Goal: Task Accomplishment & Management: Complete application form

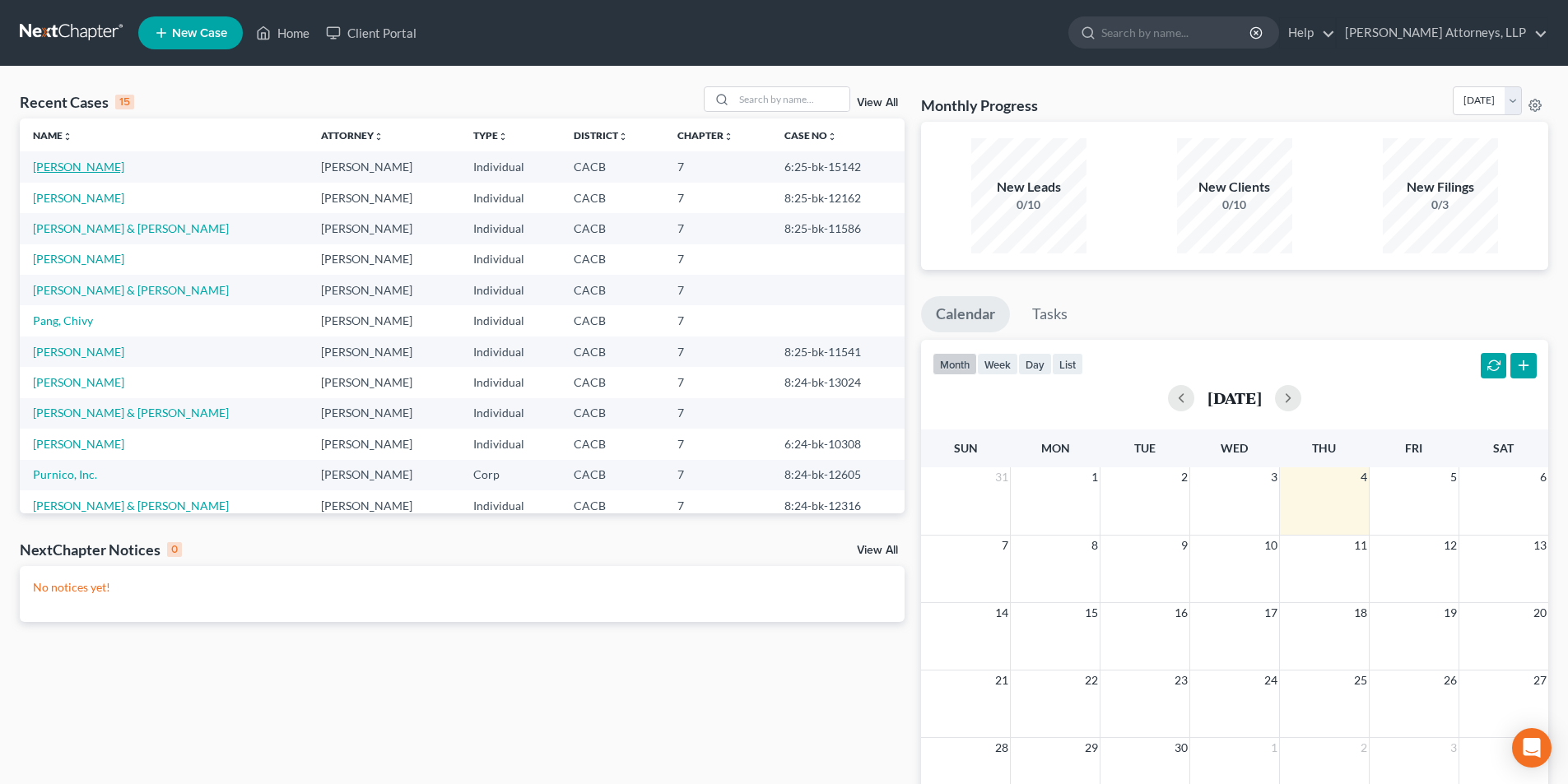
click at [92, 165] on link "[PERSON_NAME]" at bounding box center [79, 167] width 92 height 14
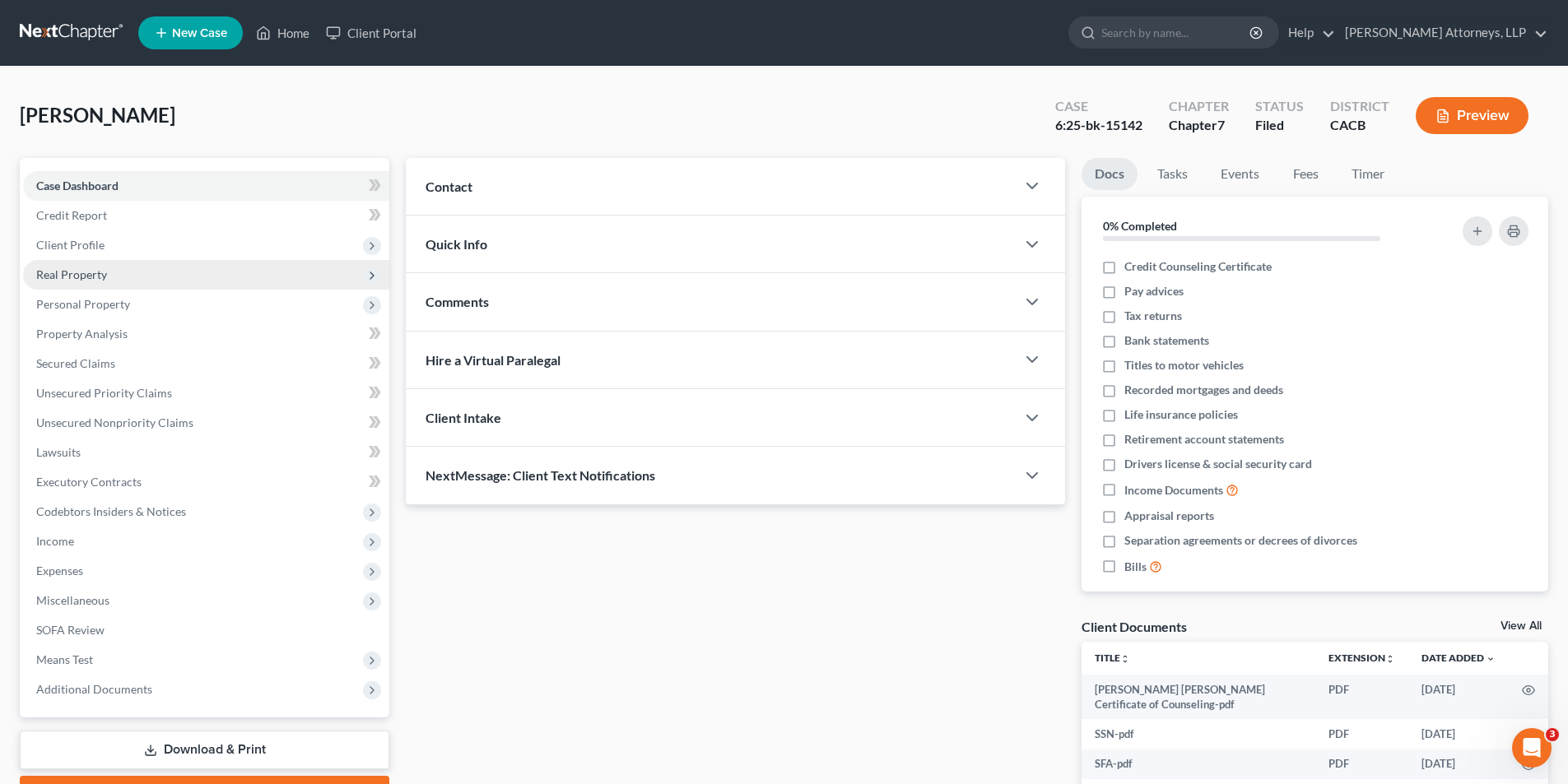
click at [101, 267] on span "Real Property" at bounding box center [71, 274] width 71 height 14
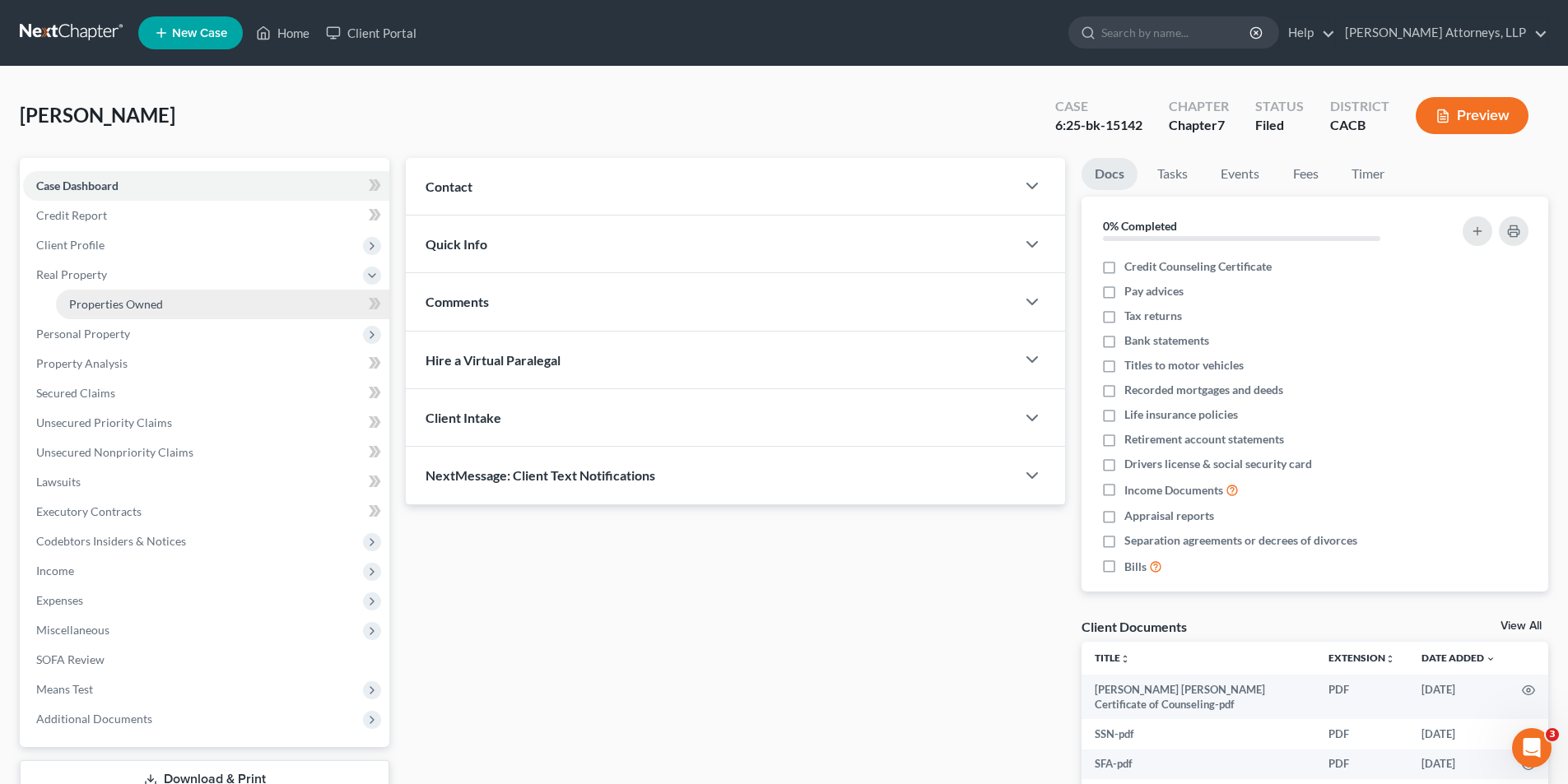
click at [109, 303] on span "Properties Owned" at bounding box center [116, 304] width 94 height 14
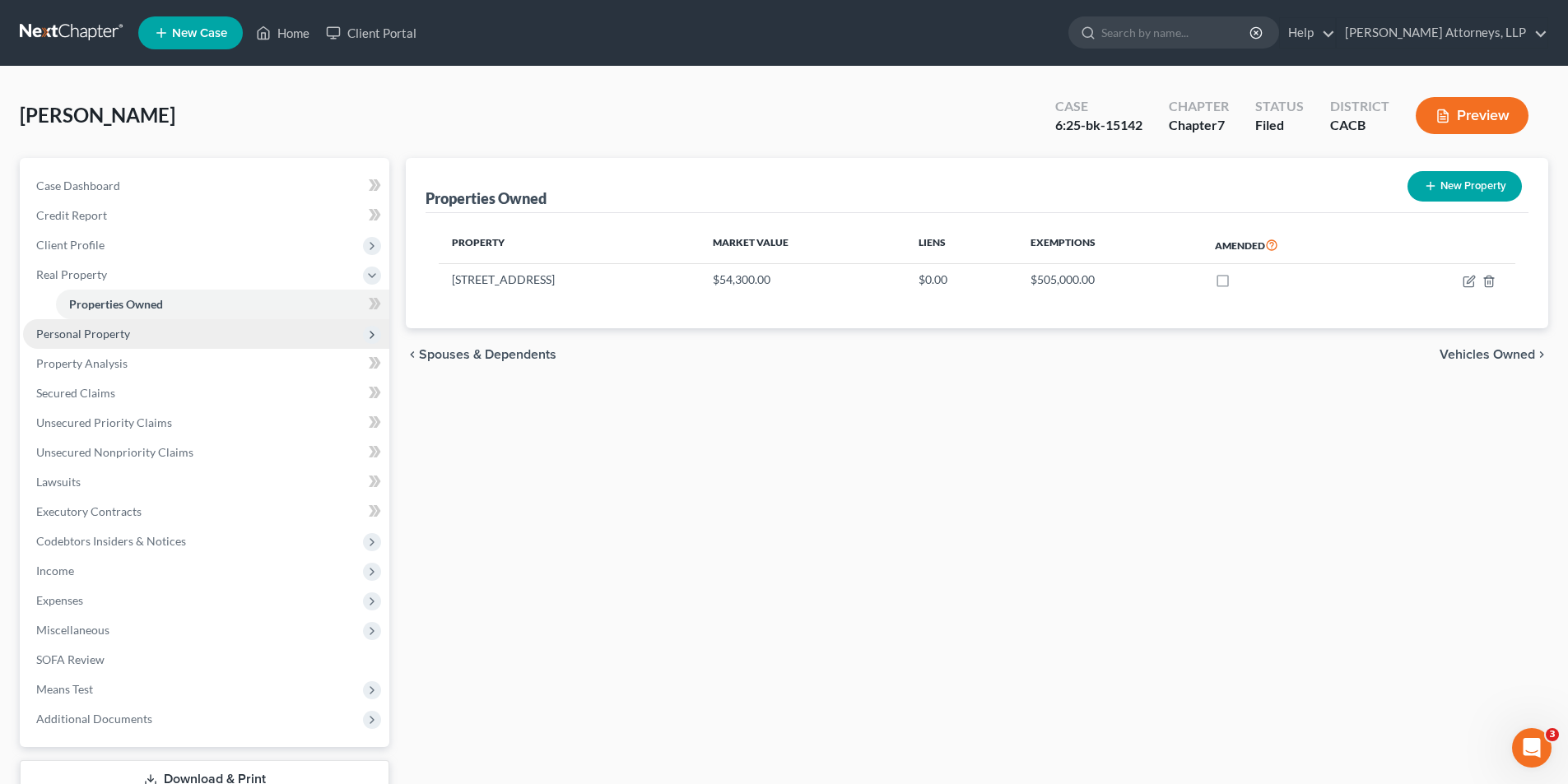
click at [104, 335] on span "Personal Property" at bounding box center [83, 334] width 94 height 14
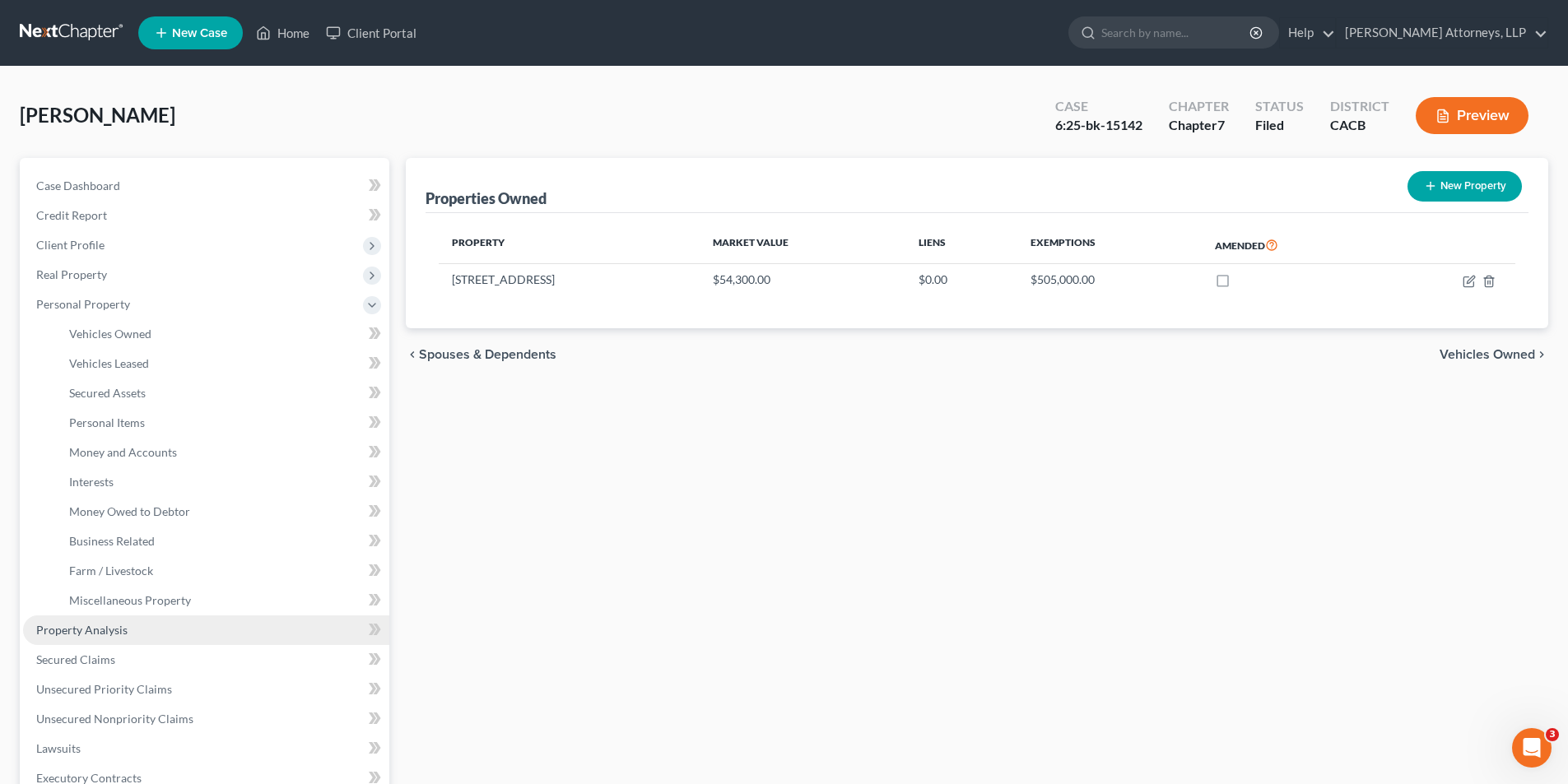
click at [127, 628] on link "Property Analysis" at bounding box center [206, 630] width 366 height 30
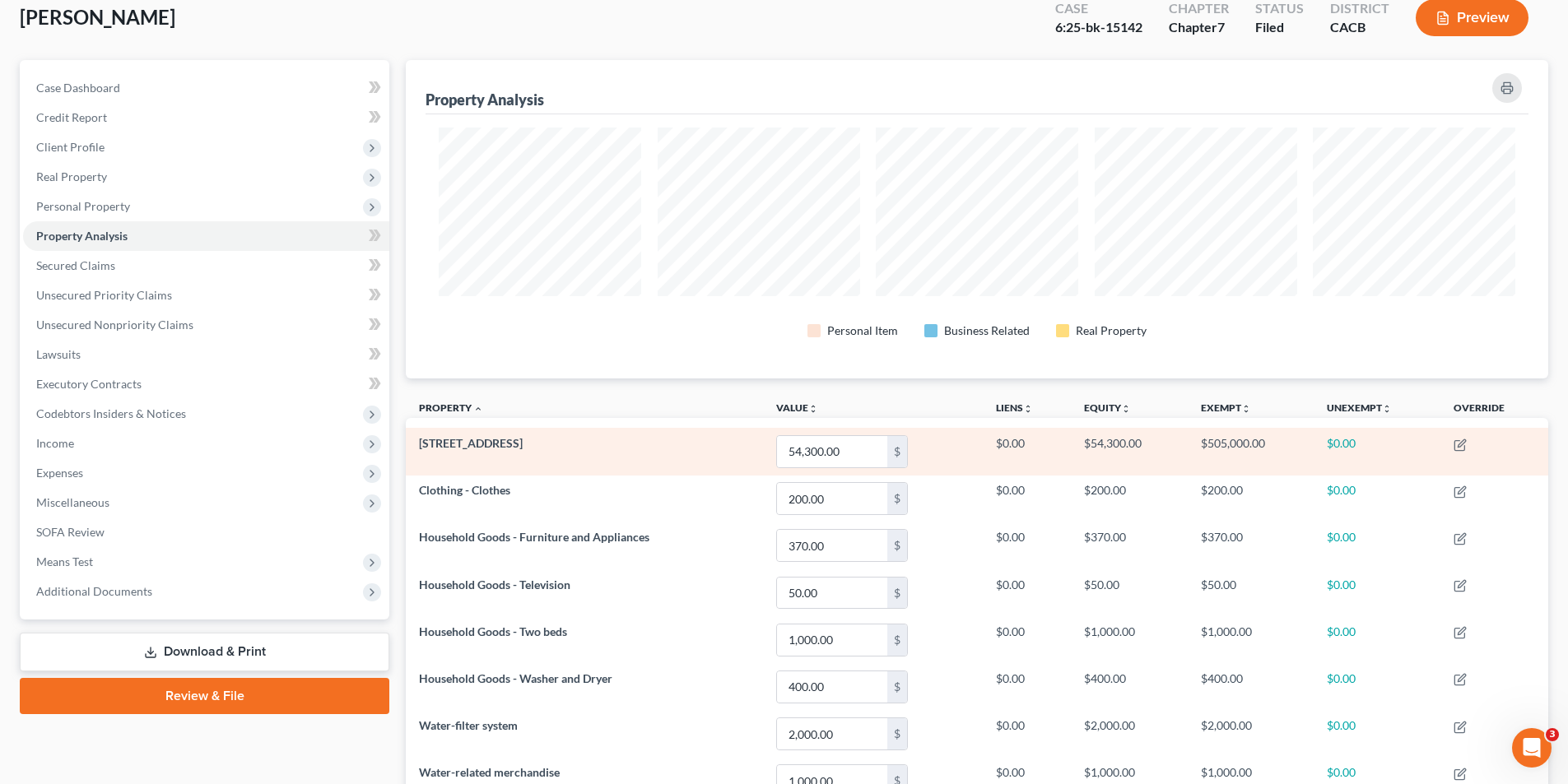
scroll to position [137, 0]
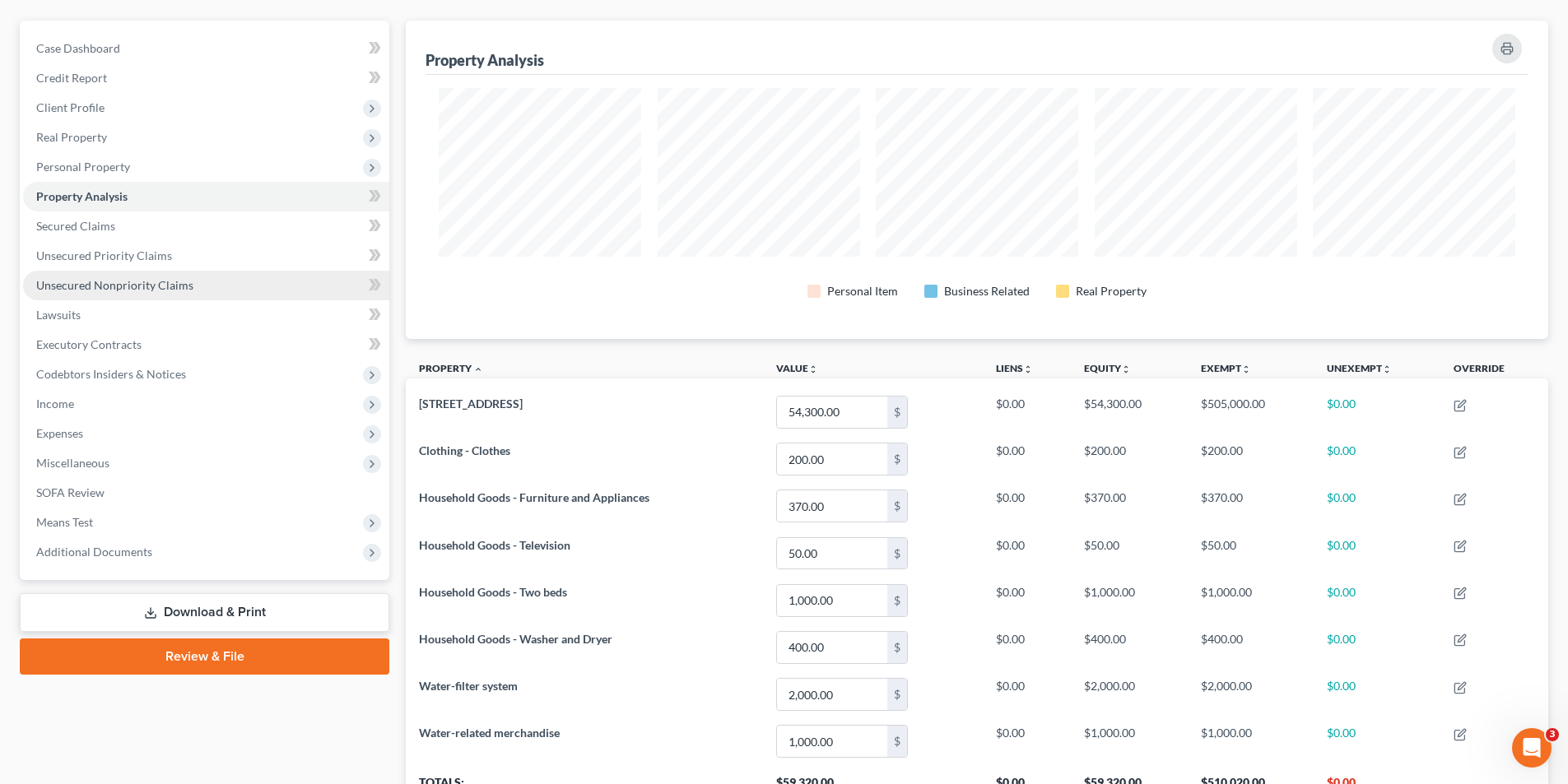
click at [139, 283] on span "Unsecured Nonpriority Claims" at bounding box center [114, 285] width 157 height 14
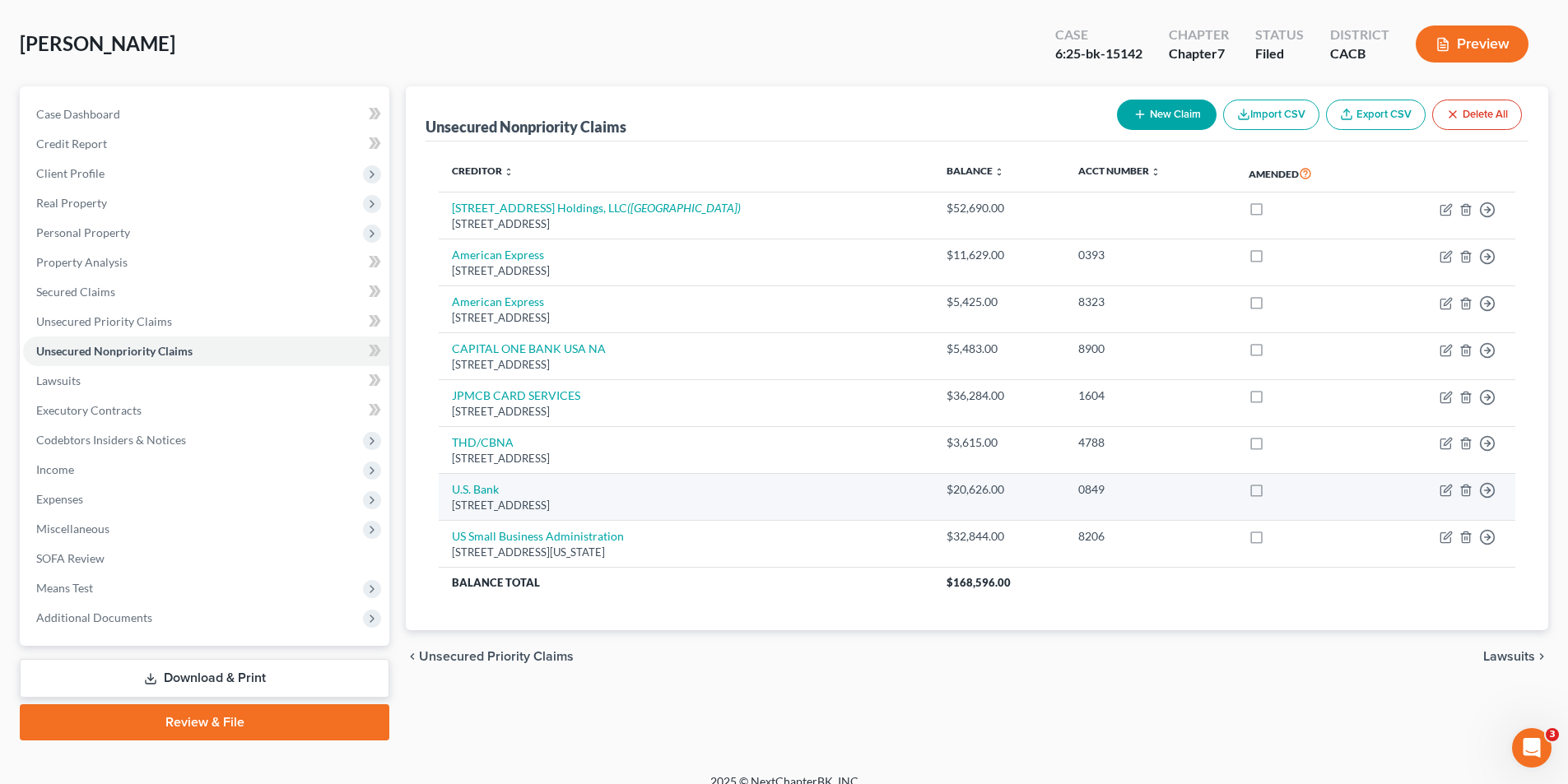
scroll to position [91, 0]
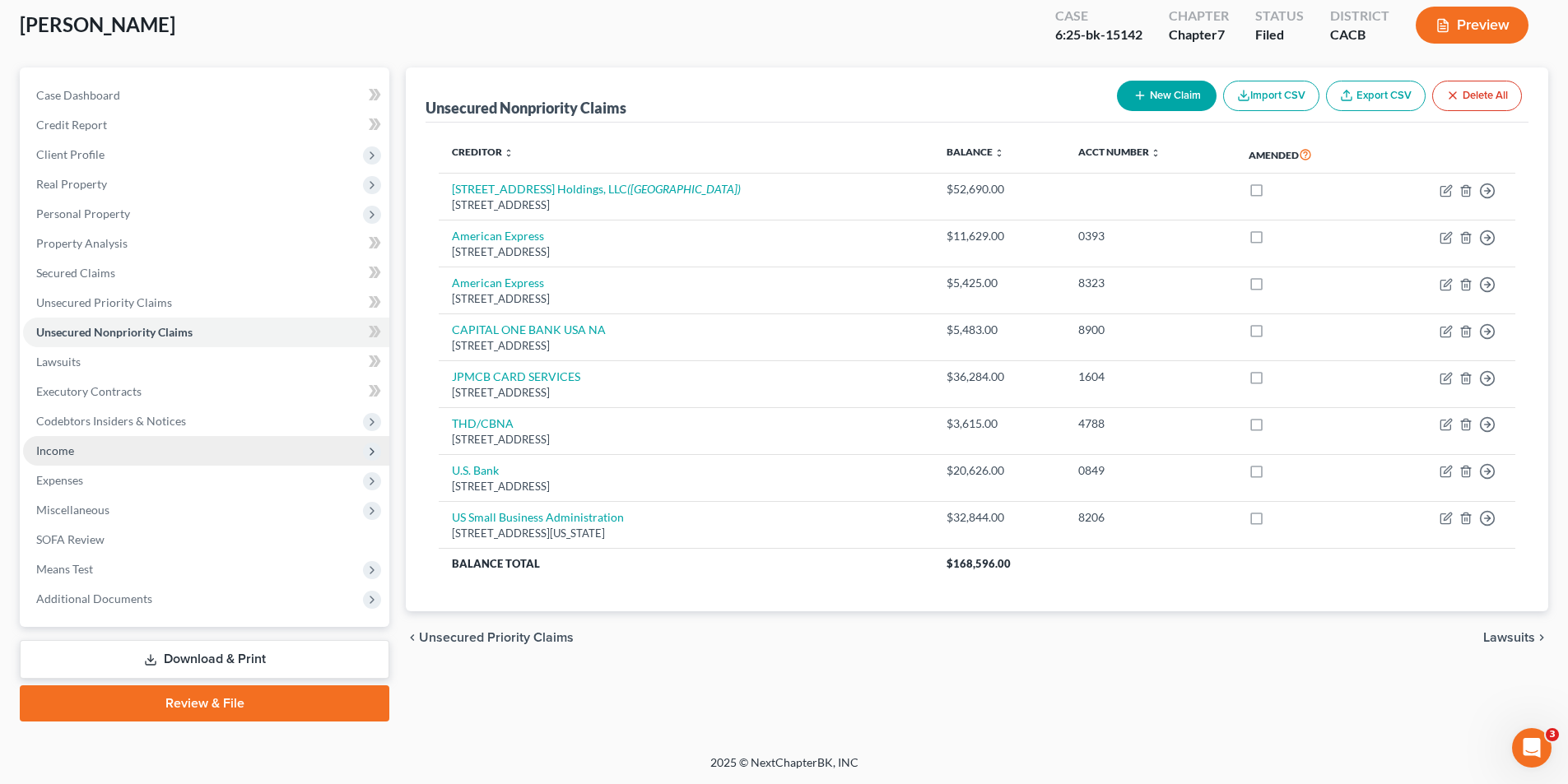
click at [173, 452] on span "Income" at bounding box center [206, 450] width 366 height 30
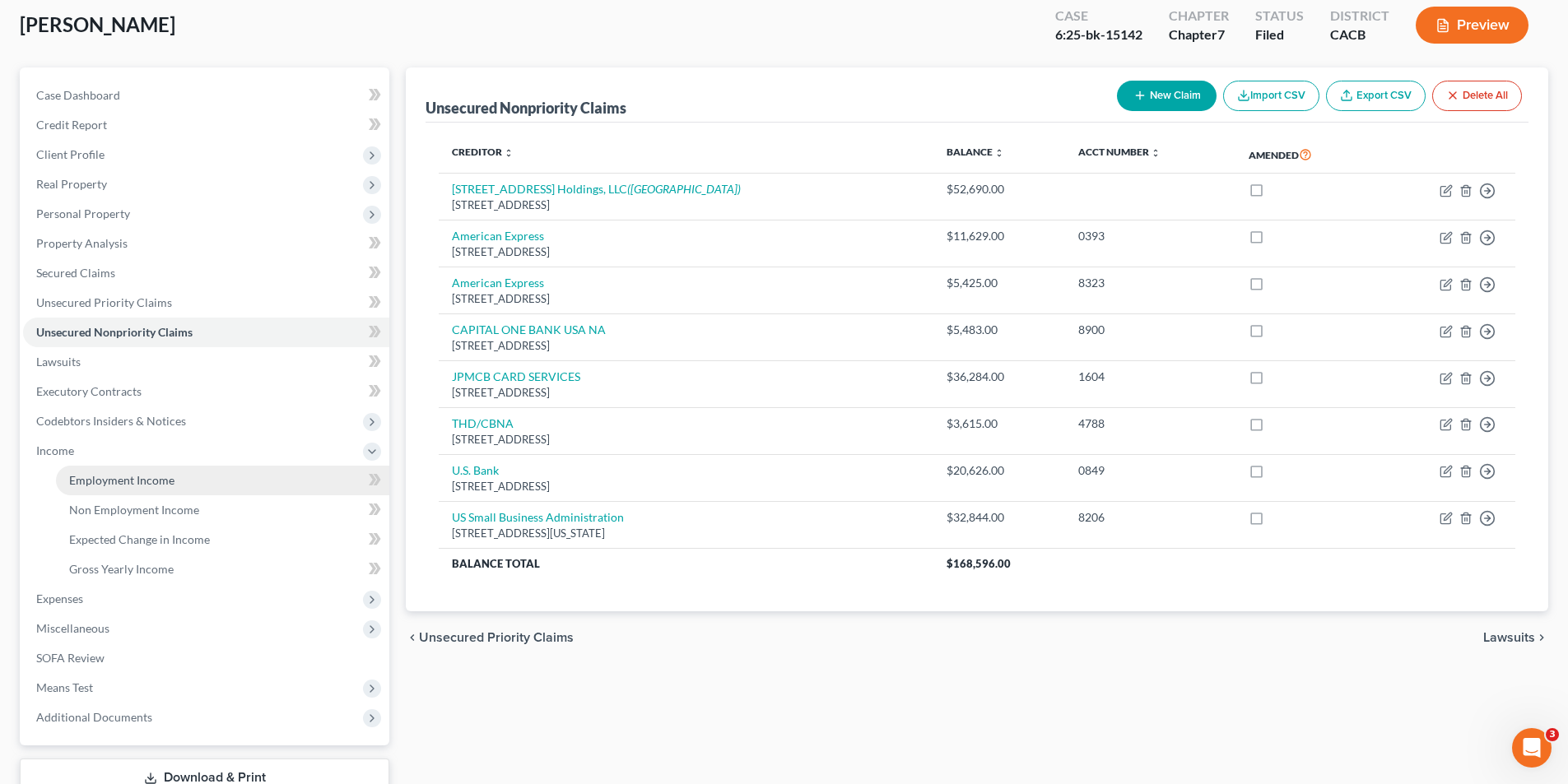
click at [152, 480] on span "Employment Income" at bounding box center [121, 480] width 105 height 14
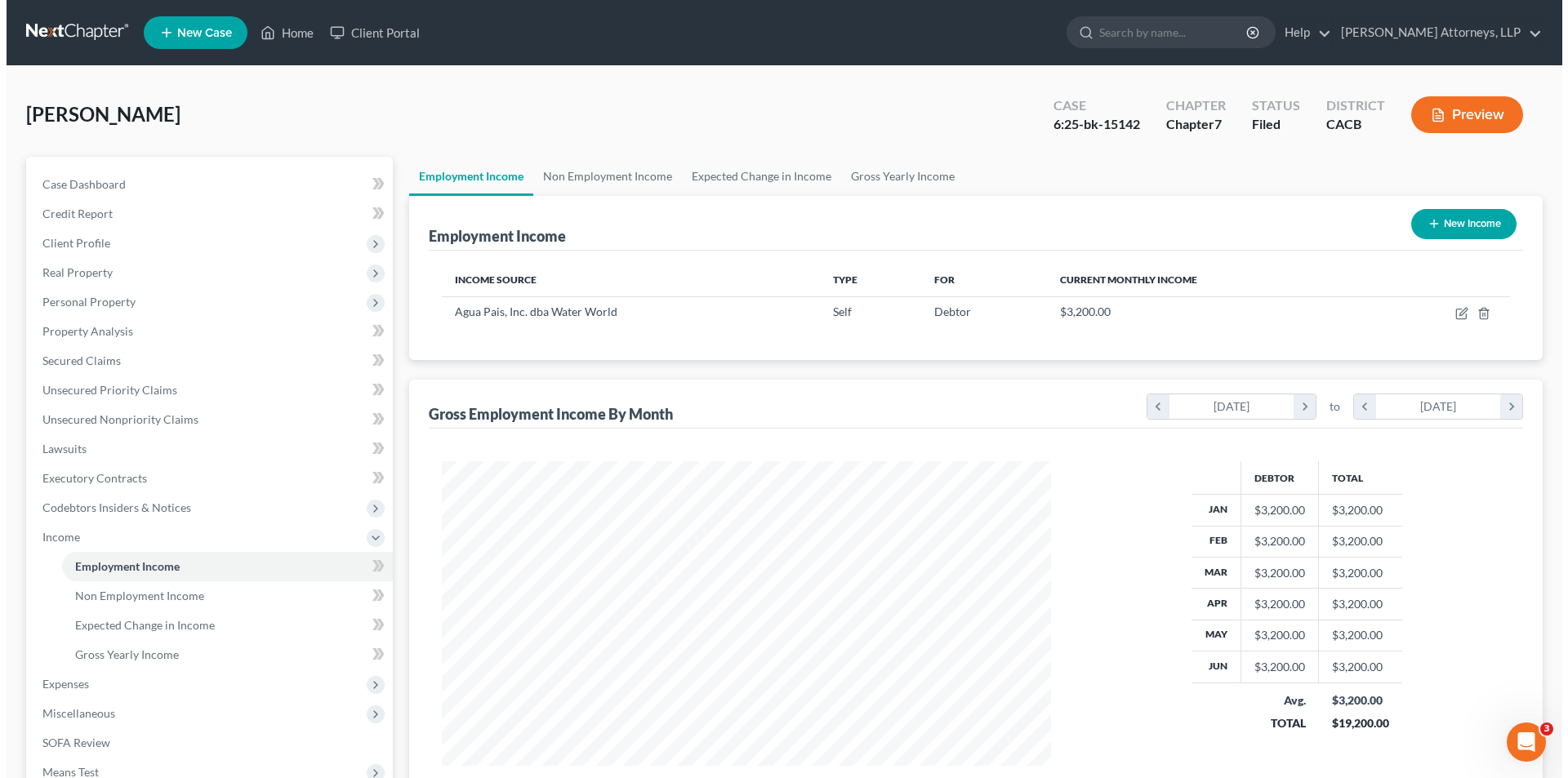
scroll to position [136, 0]
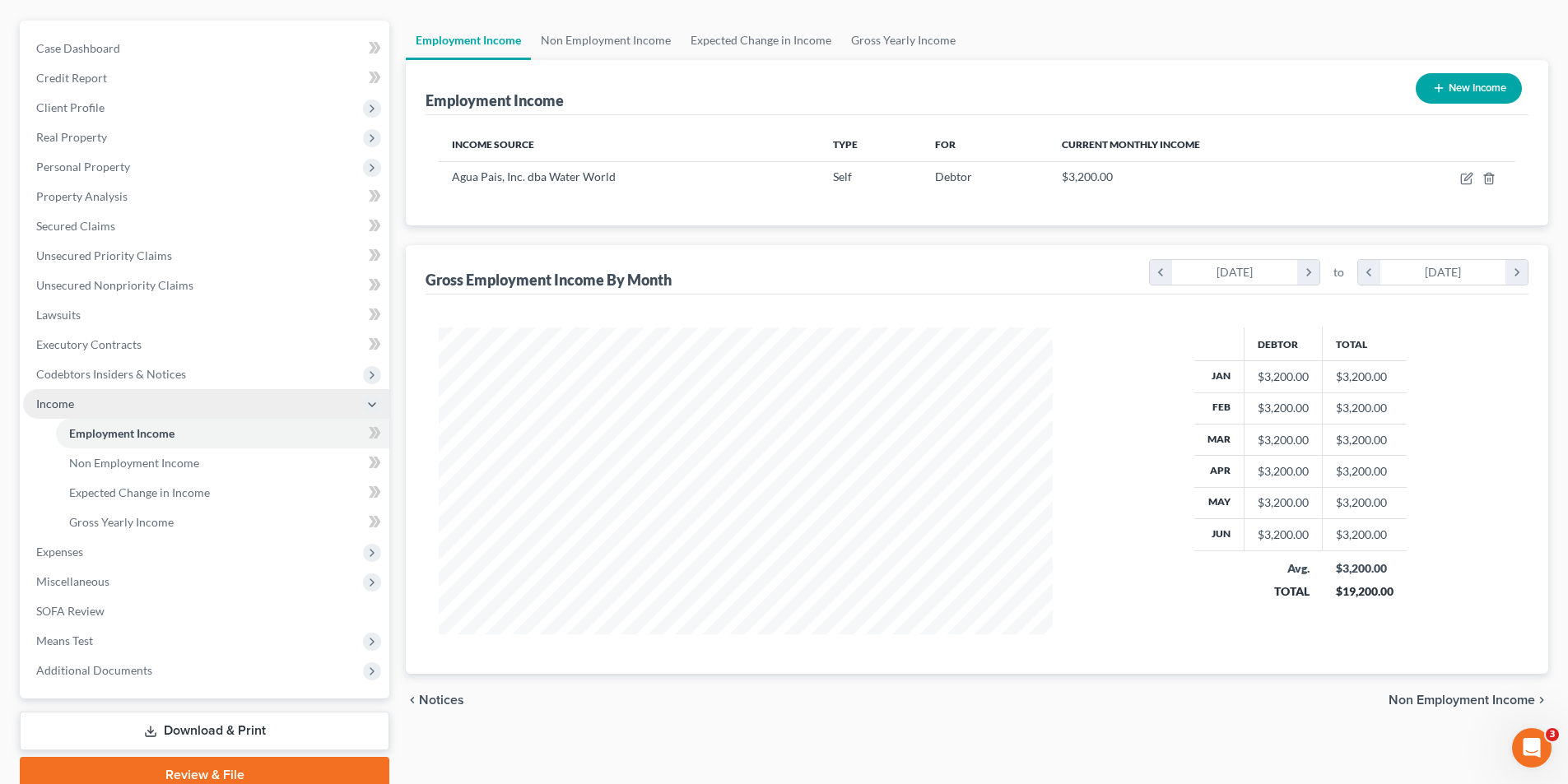
click at [74, 403] on span "Income" at bounding box center [55, 404] width 38 height 14
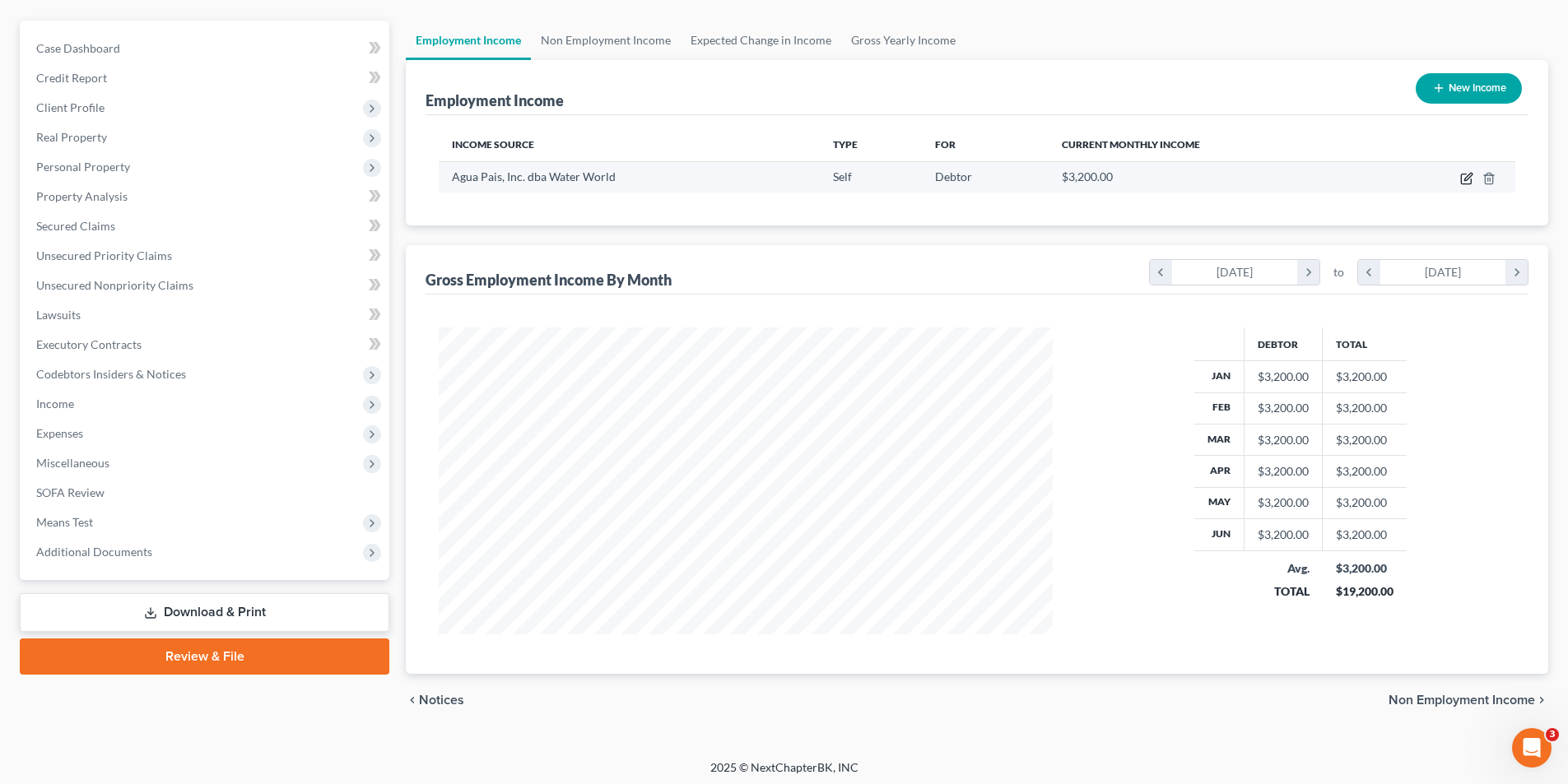
click at [1467, 179] on icon "button" at bounding box center [1467, 179] width 13 height 13
select select "1"
select select "4"
select select "0"
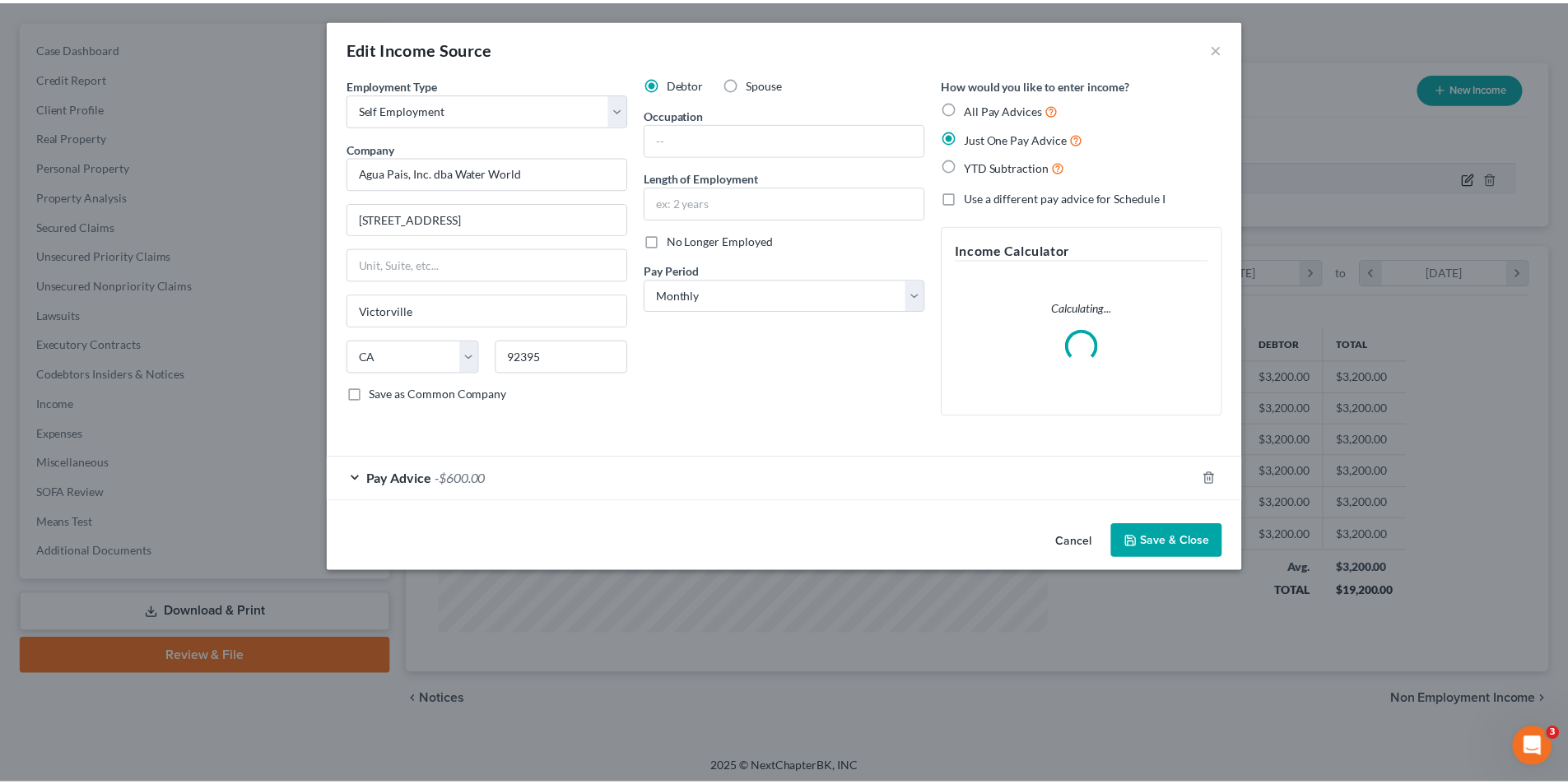
scroll to position [309, 653]
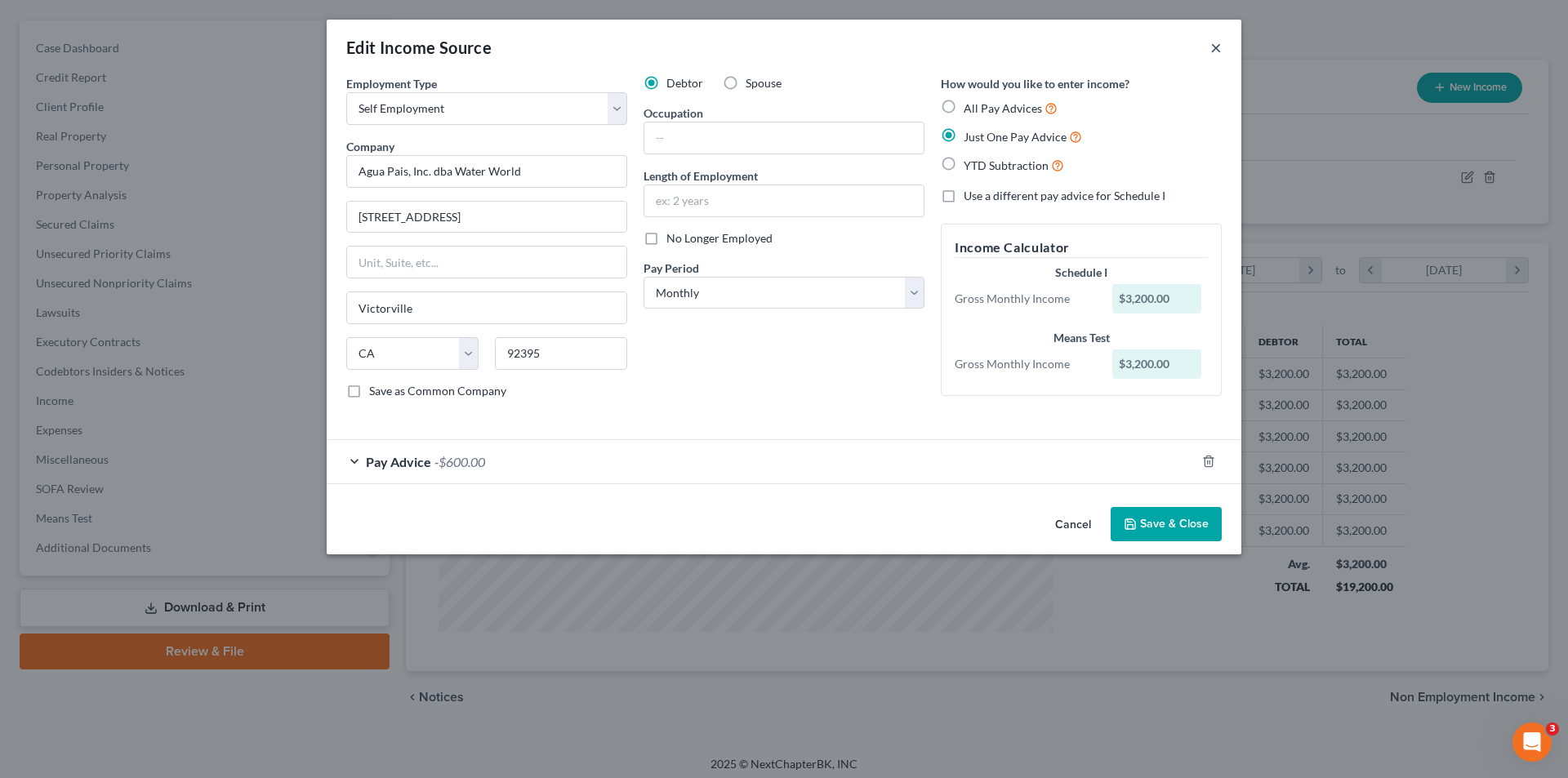
click at [1210, 45] on button "×" at bounding box center [1215, 47] width 12 height 20
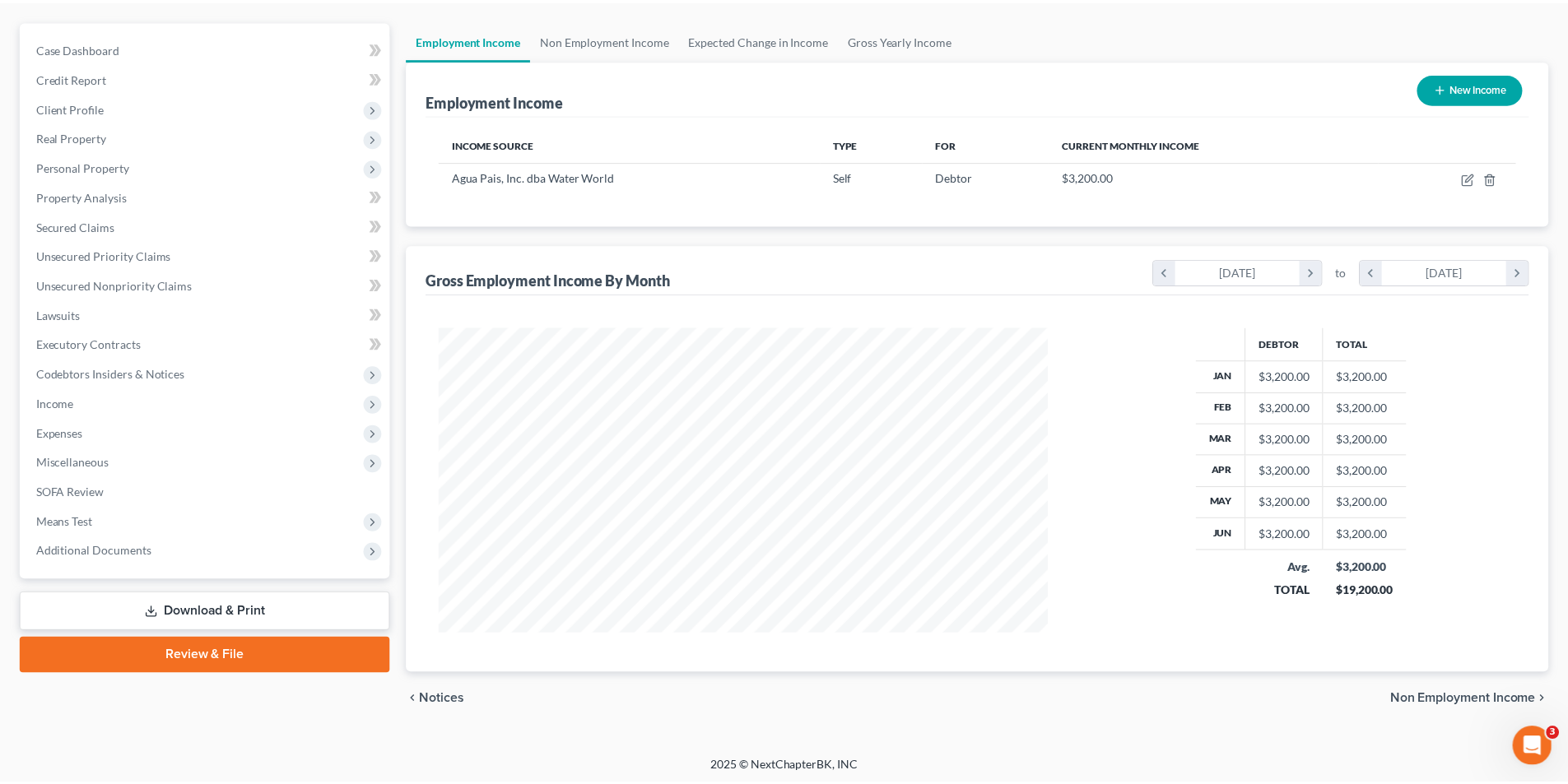
scroll to position [822505, 822635]
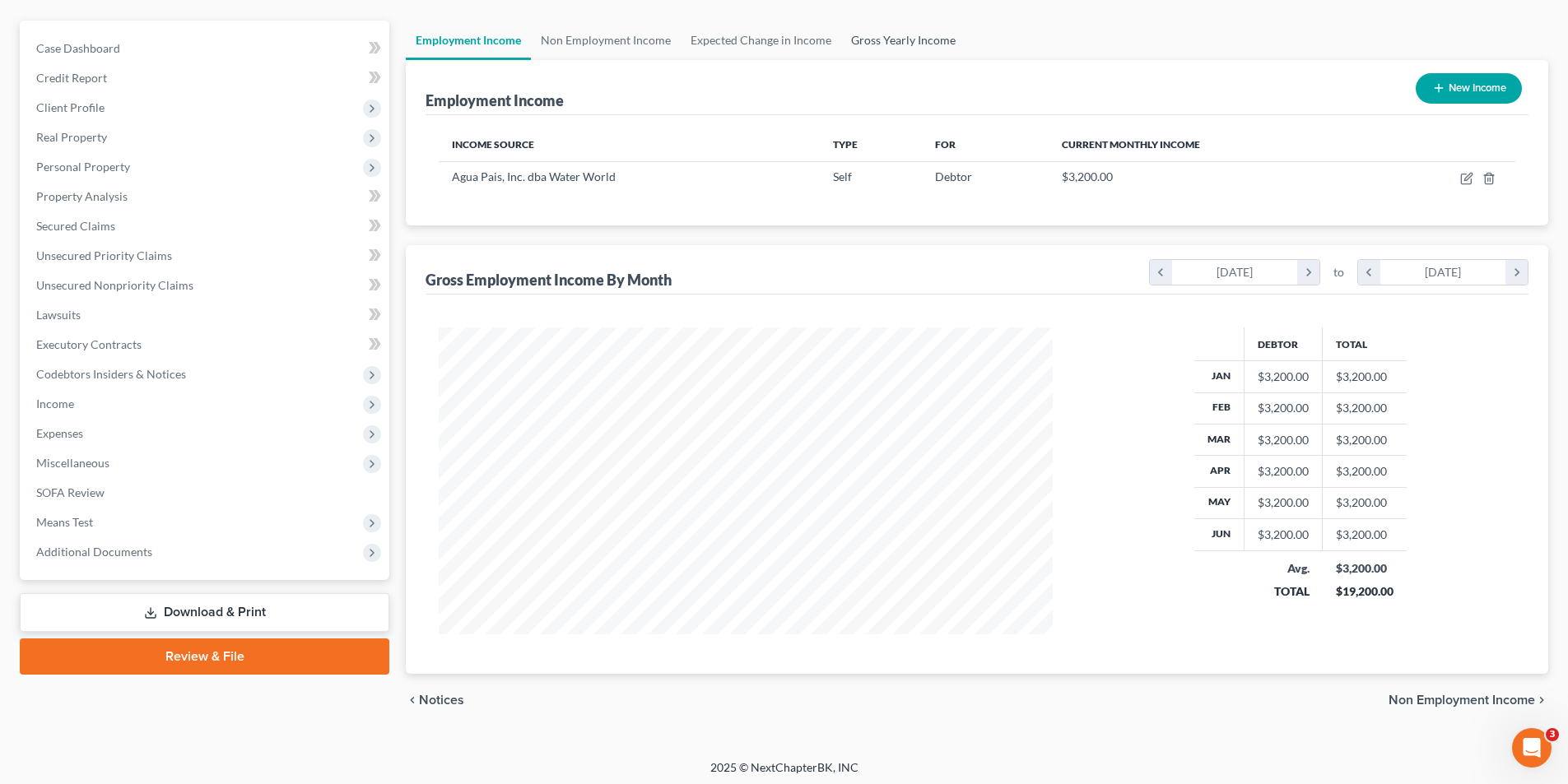
click at [897, 39] on link "Gross Yearly Income" at bounding box center [903, 40] width 125 height 39
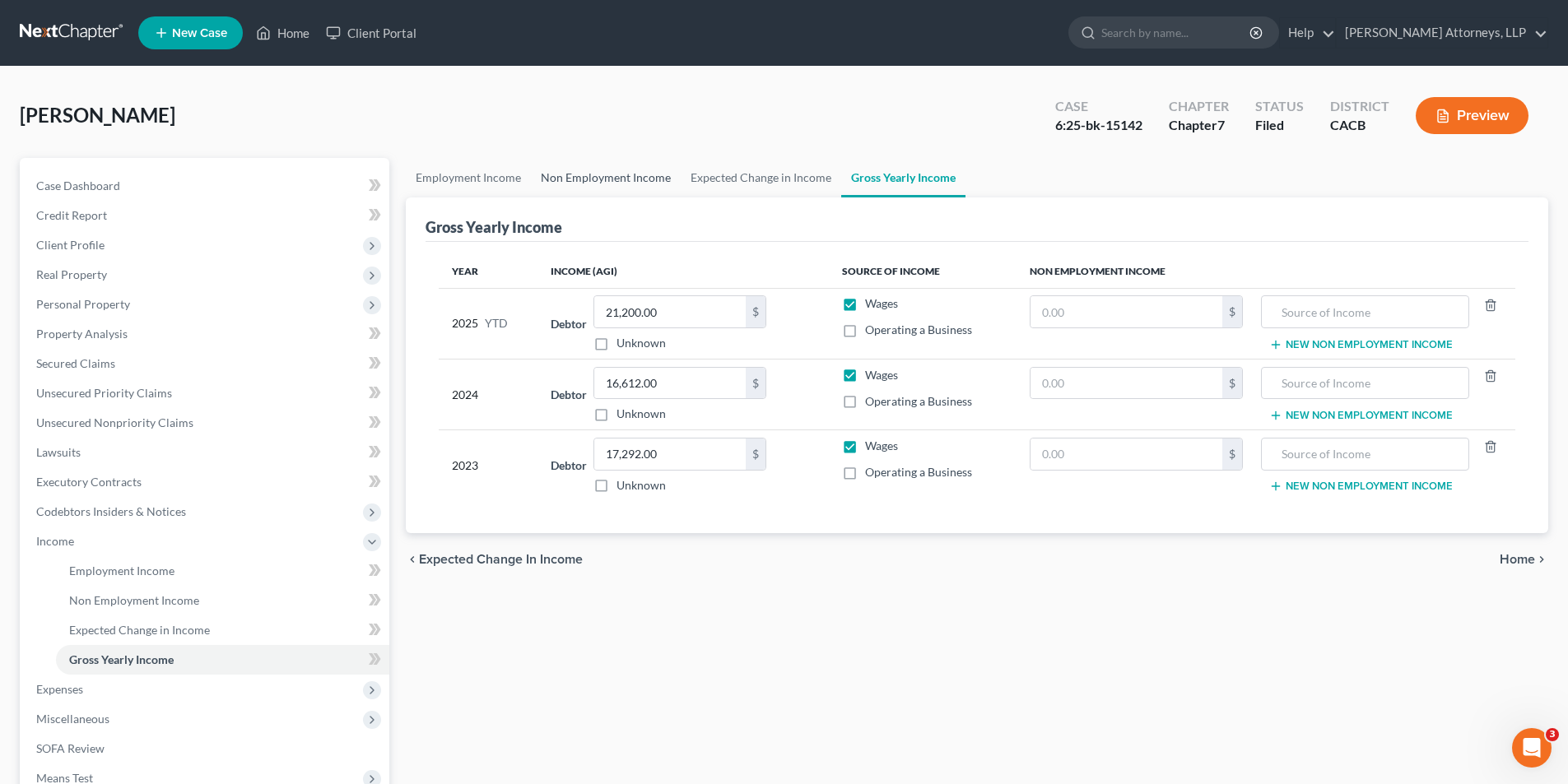
click at [567, 174] on link "Non Employment Income" at bounding box center [606, 178] width 150 height 39
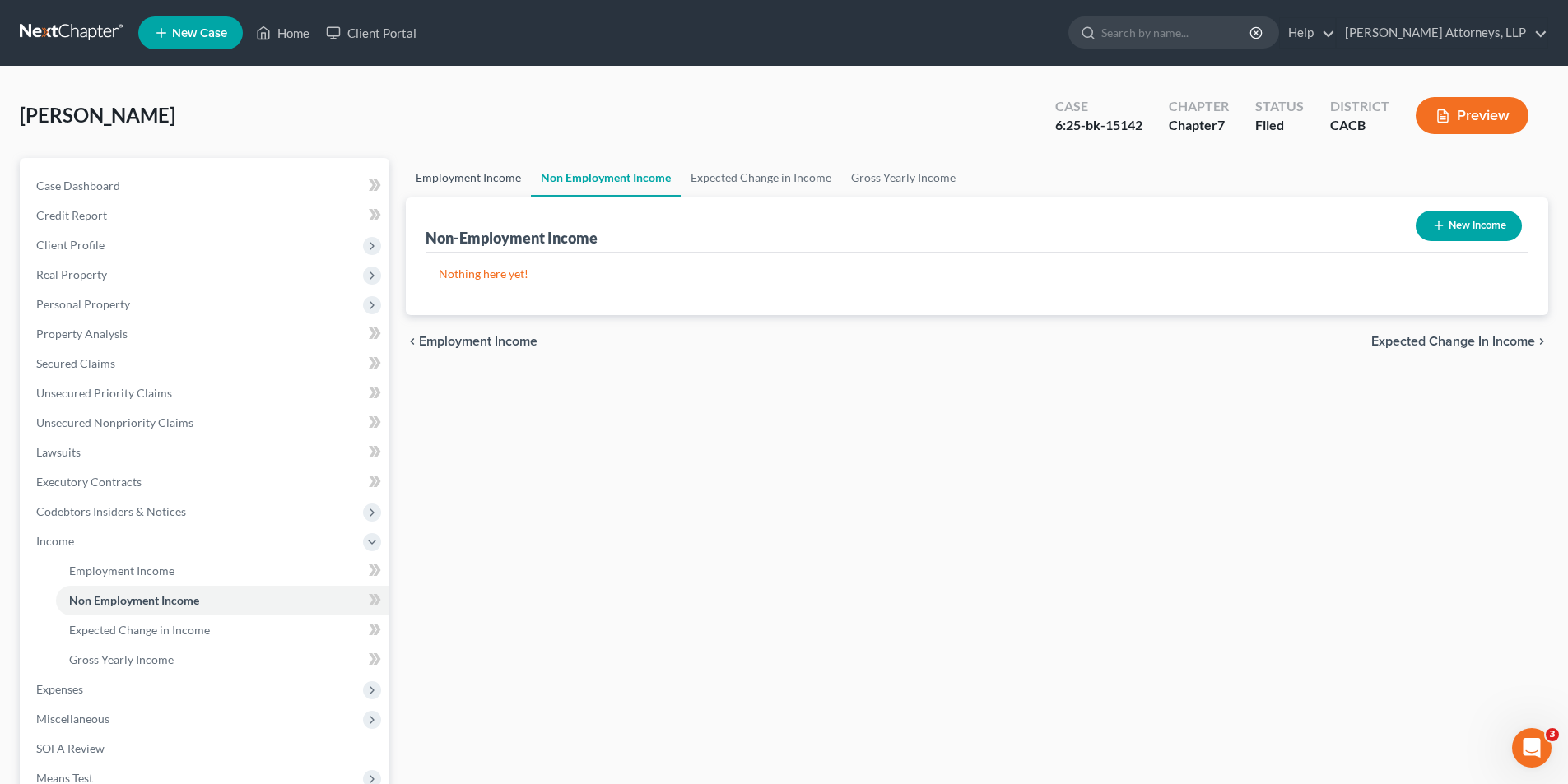
click at [481, 174] on link "Employment Income" at bounding box center [468, 178] width 125 height 39
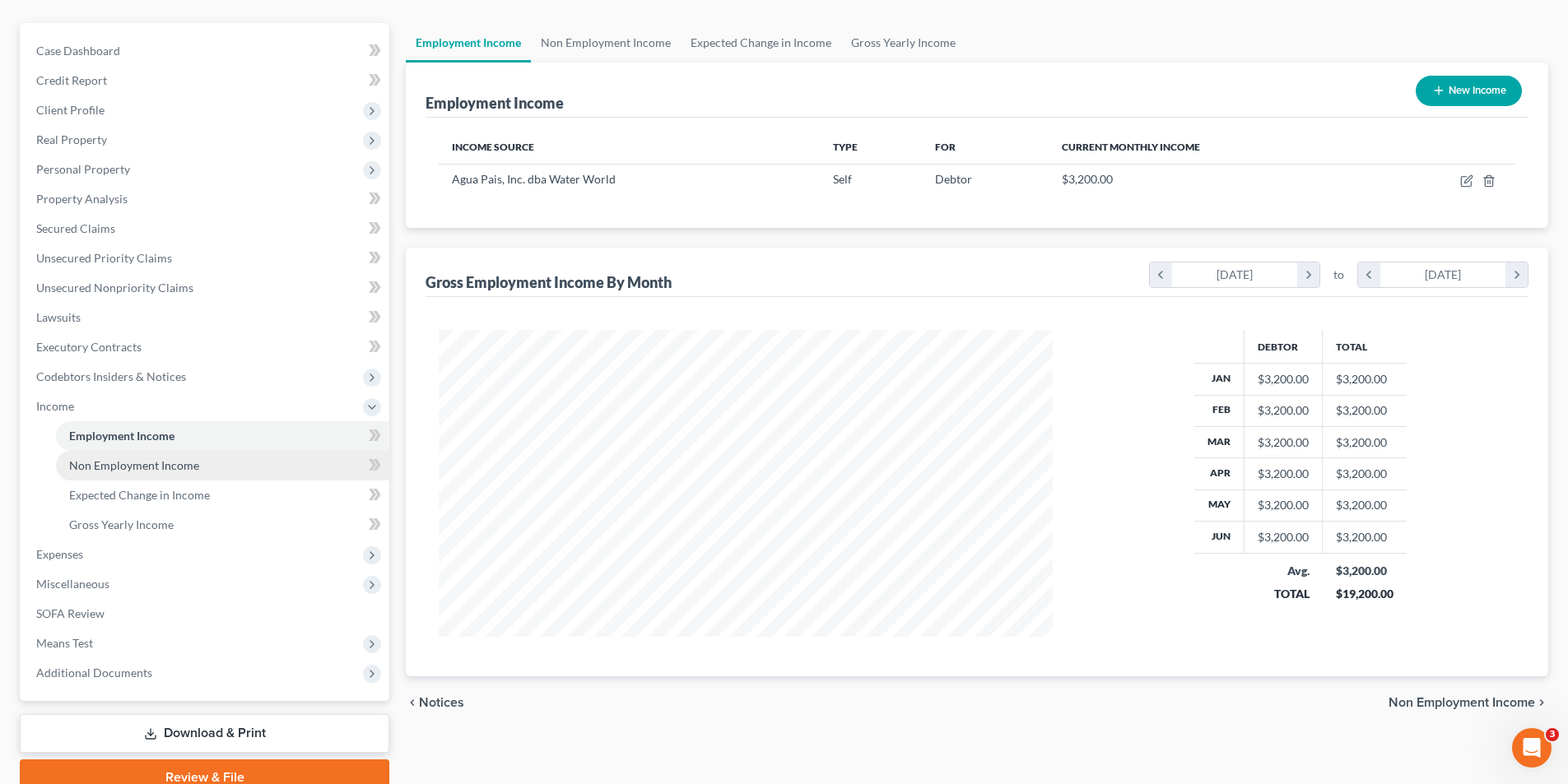
scroll to position [137, 0]
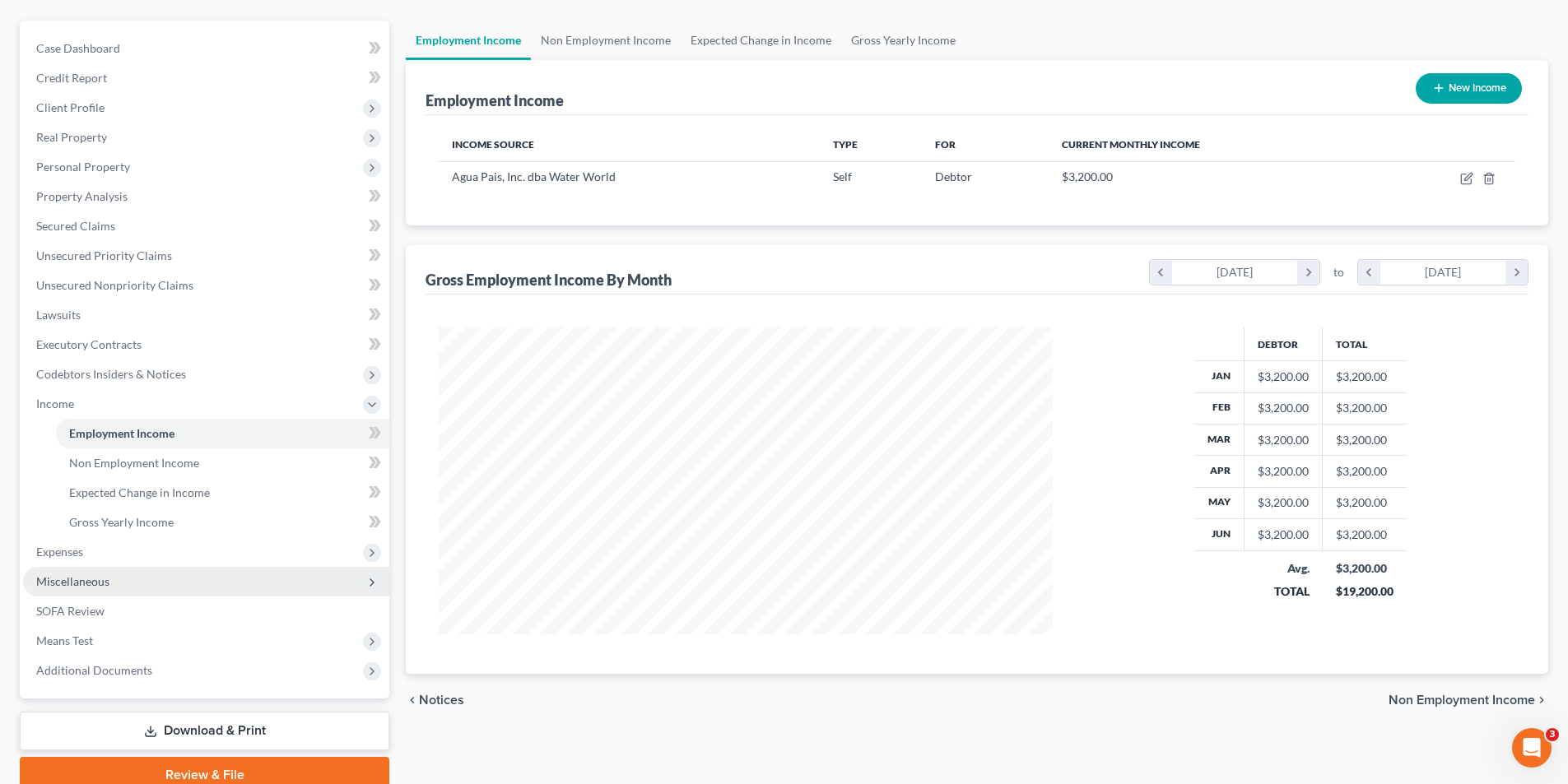
click at [99, 582] on span "Miscellaneous" at bounding box center [73, 581] width 74 height 14
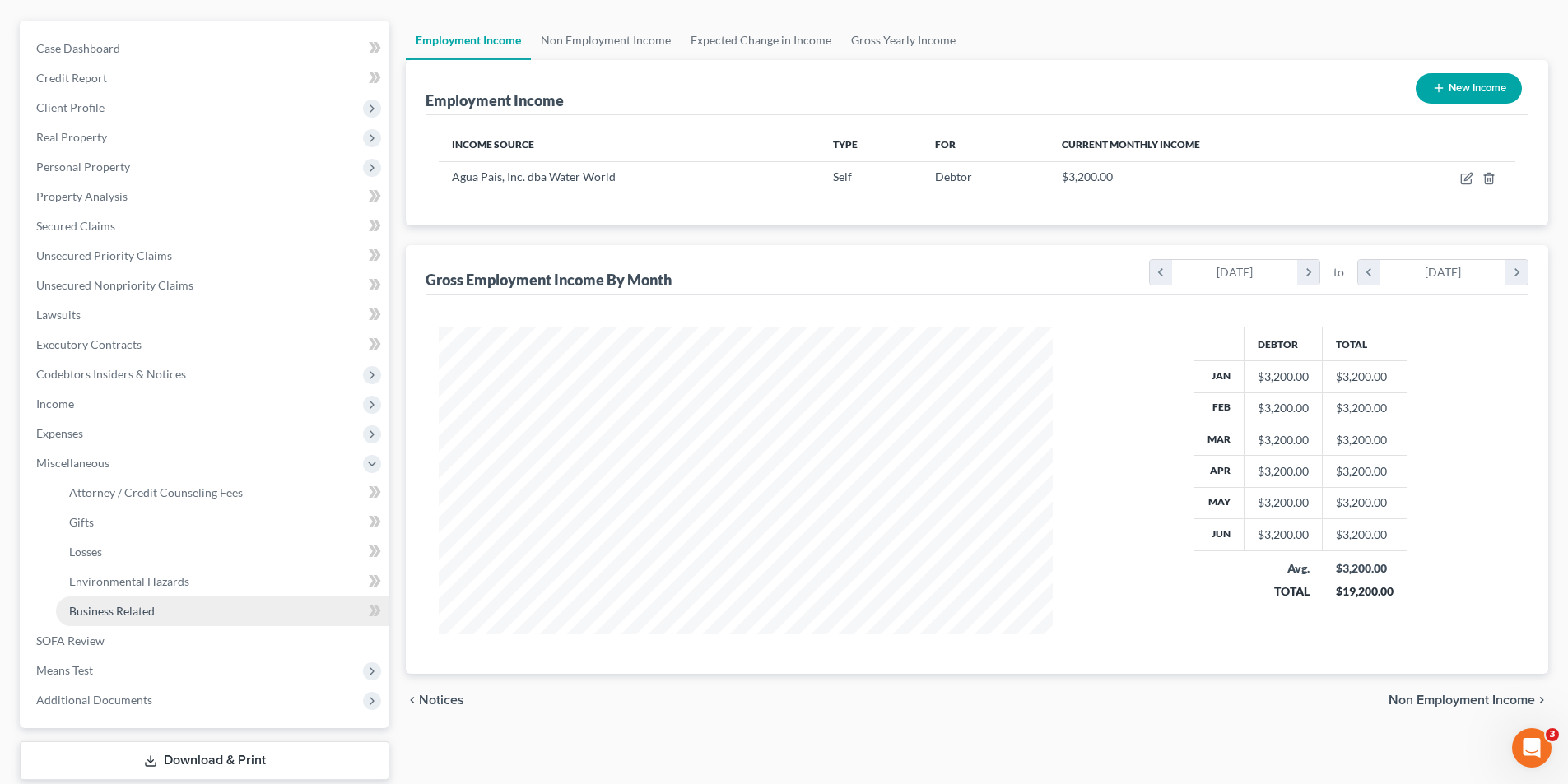
click at [125, 612] on span "Business Related" at bounding box center [111, 611] width 85 height 14
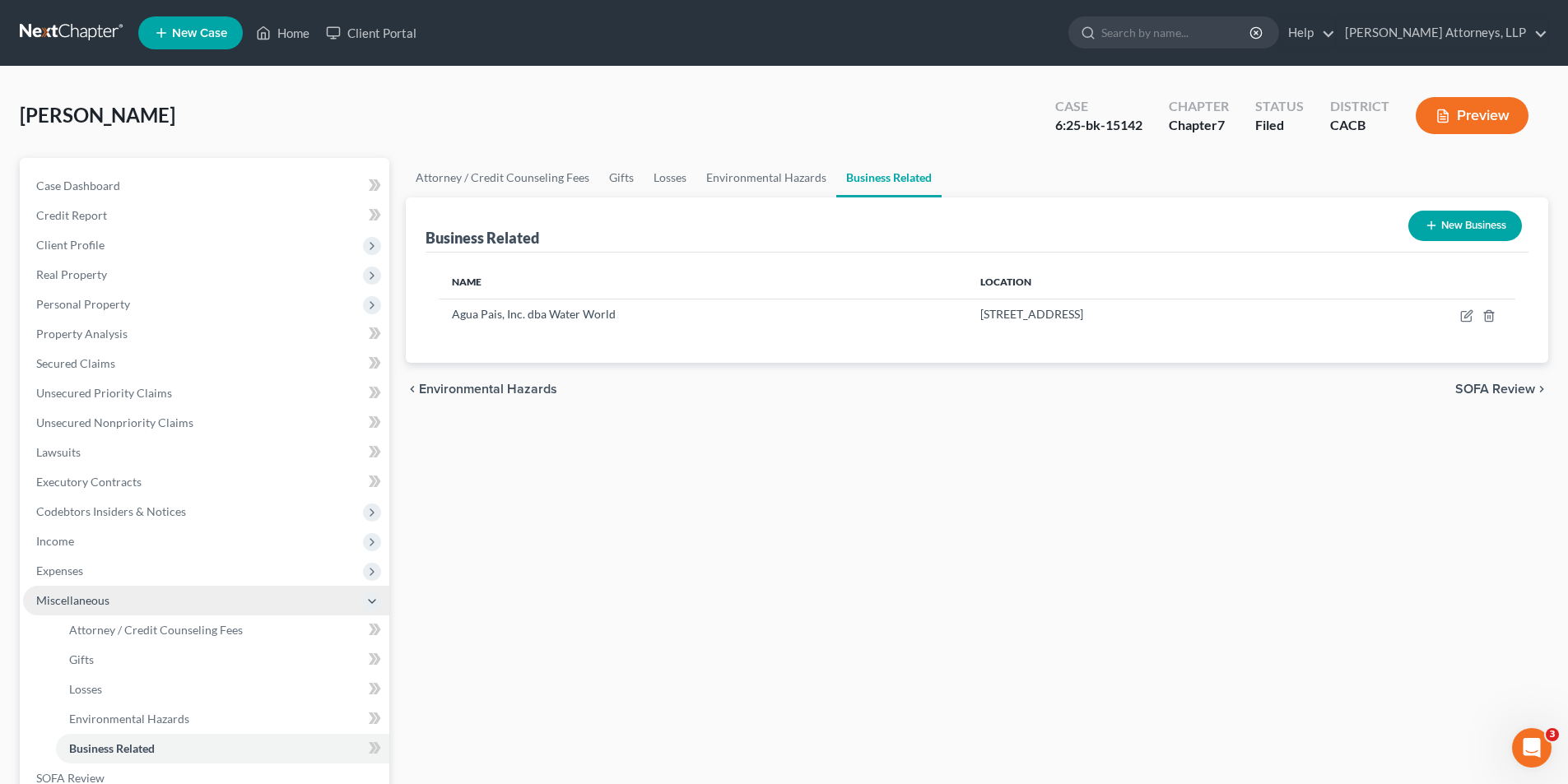
click at [74, 594] on span "Miscellaneous" at bounding box center [73, 600] width 74 height 14
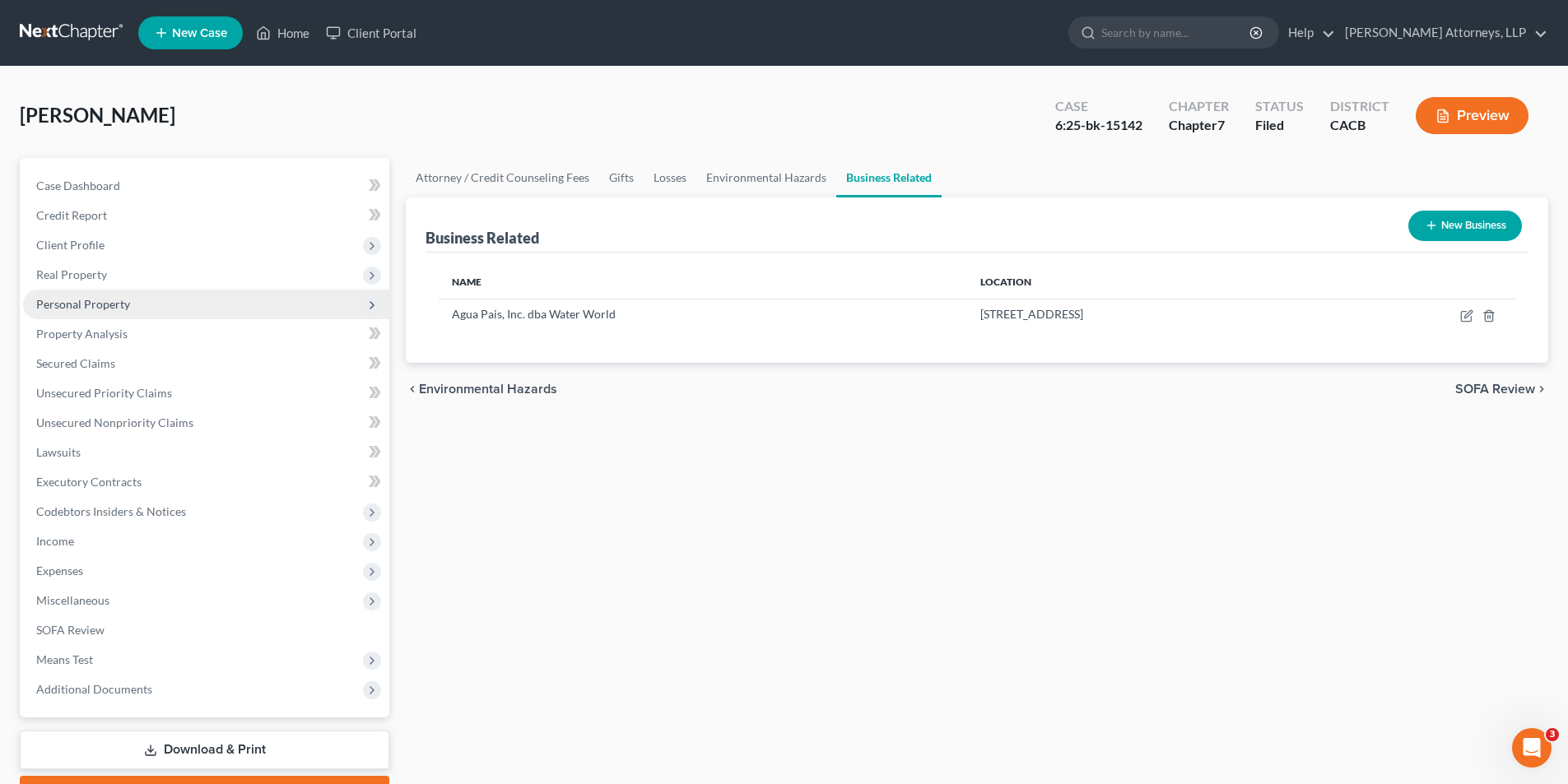
click at [104, 301] on span "Personal Property" at bounding box center [83, 304] width 94 height 14
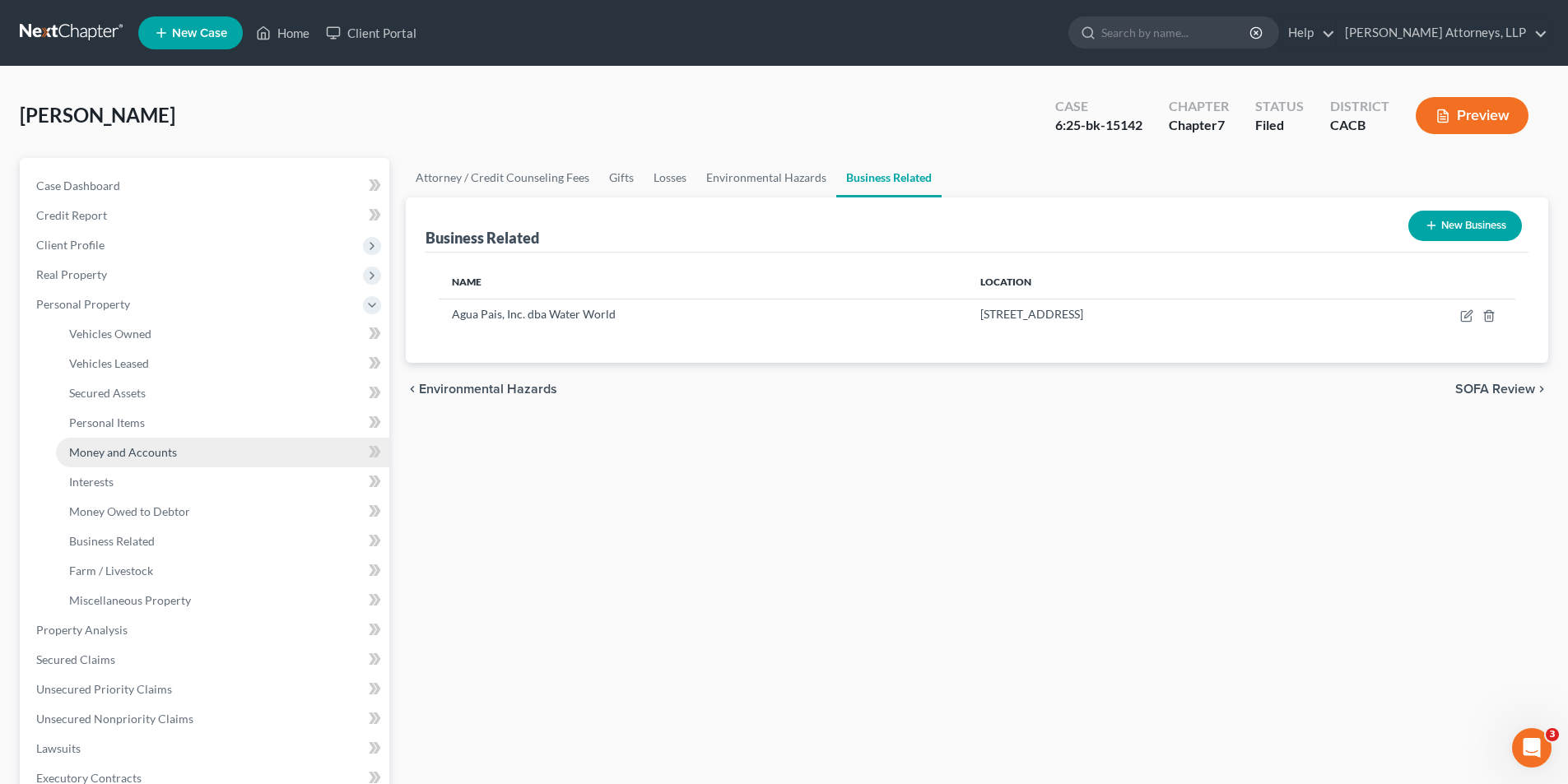
click at [145, 449] on span "Money and Accounts" at bounding box center [123, 452] width 108 height 14
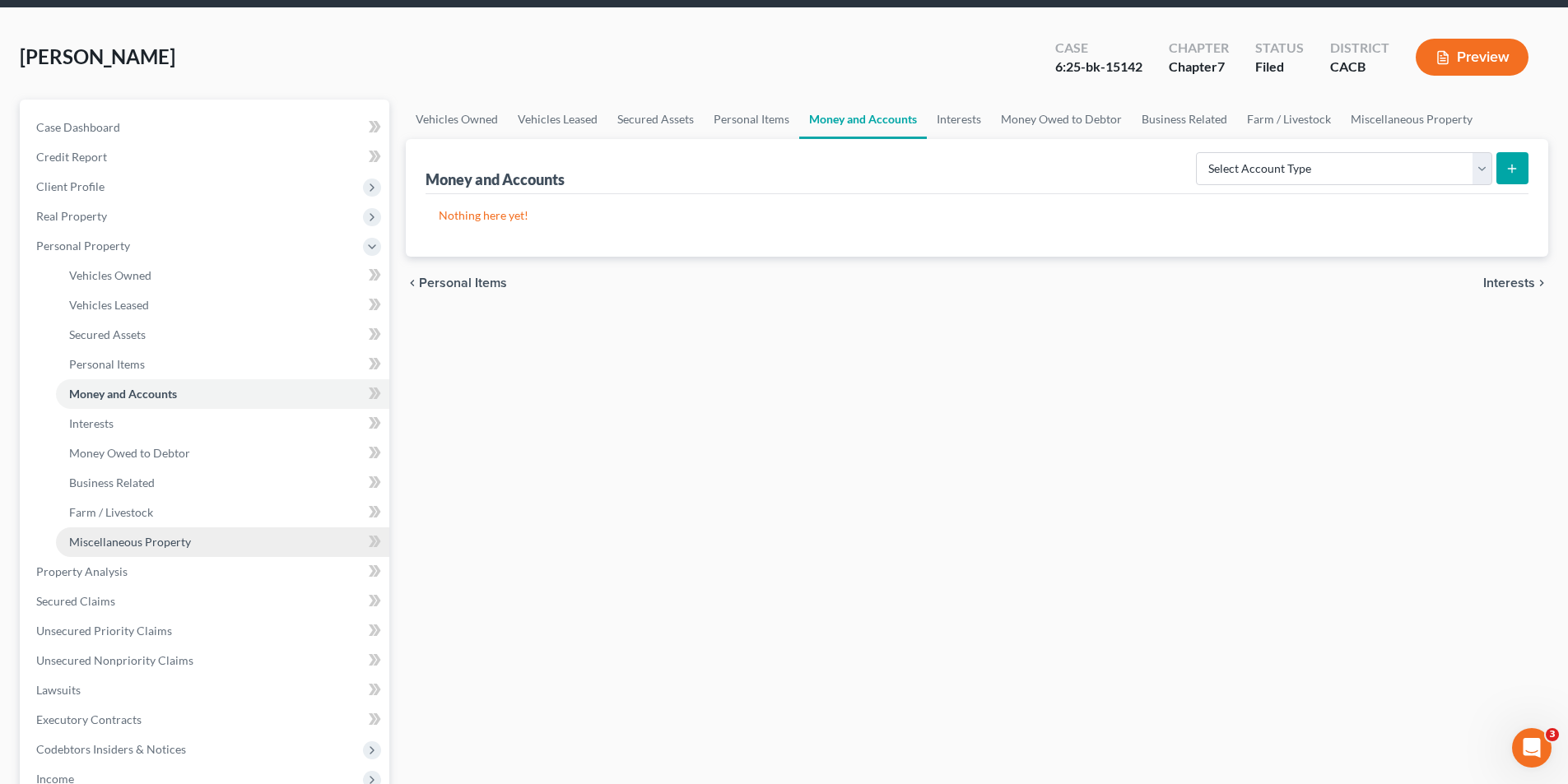
scroll to position [137, 0]
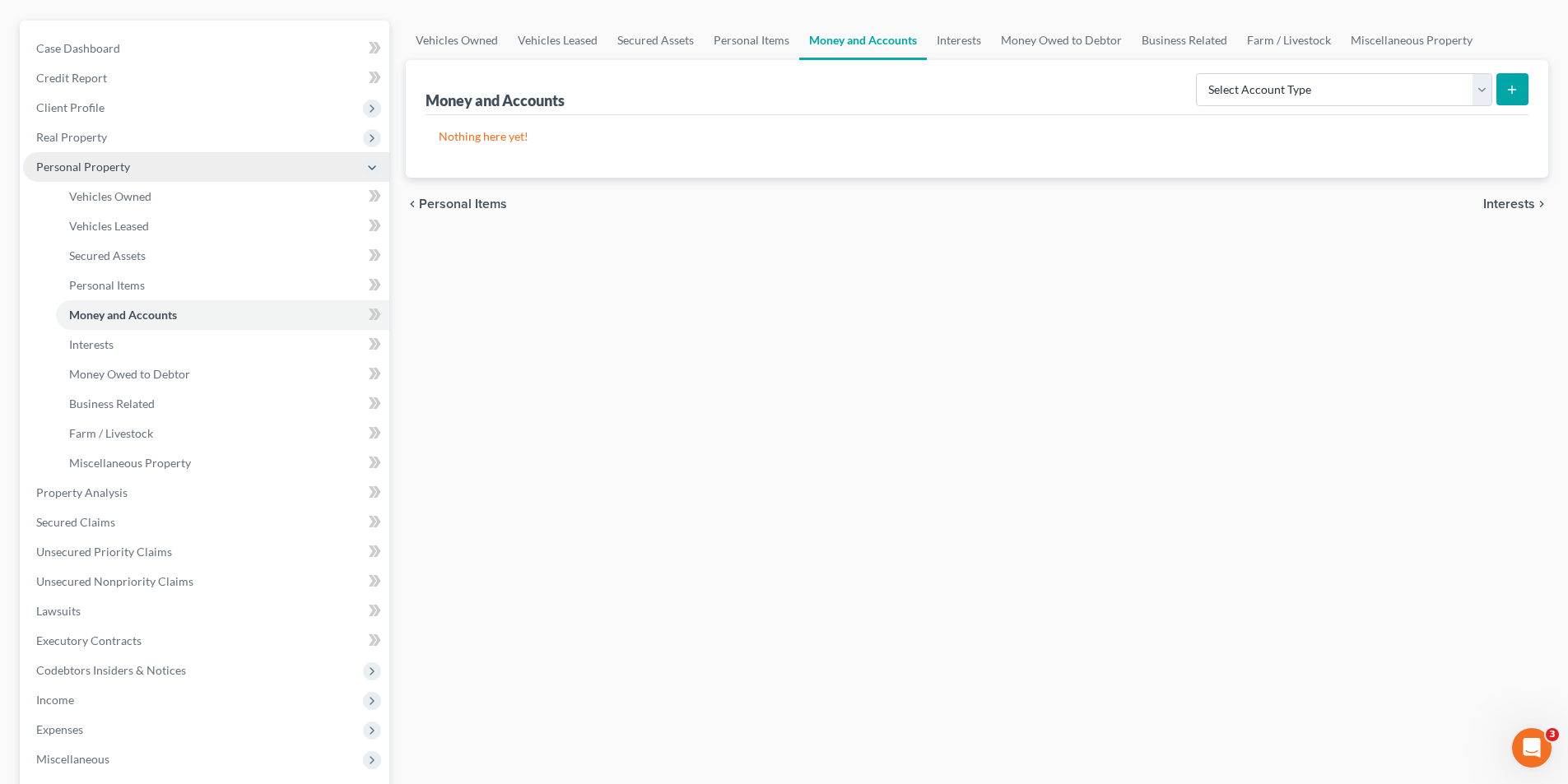
click at [115, 170] on span "Personal Property" at bounding box center [83, 167] width 94 height 14
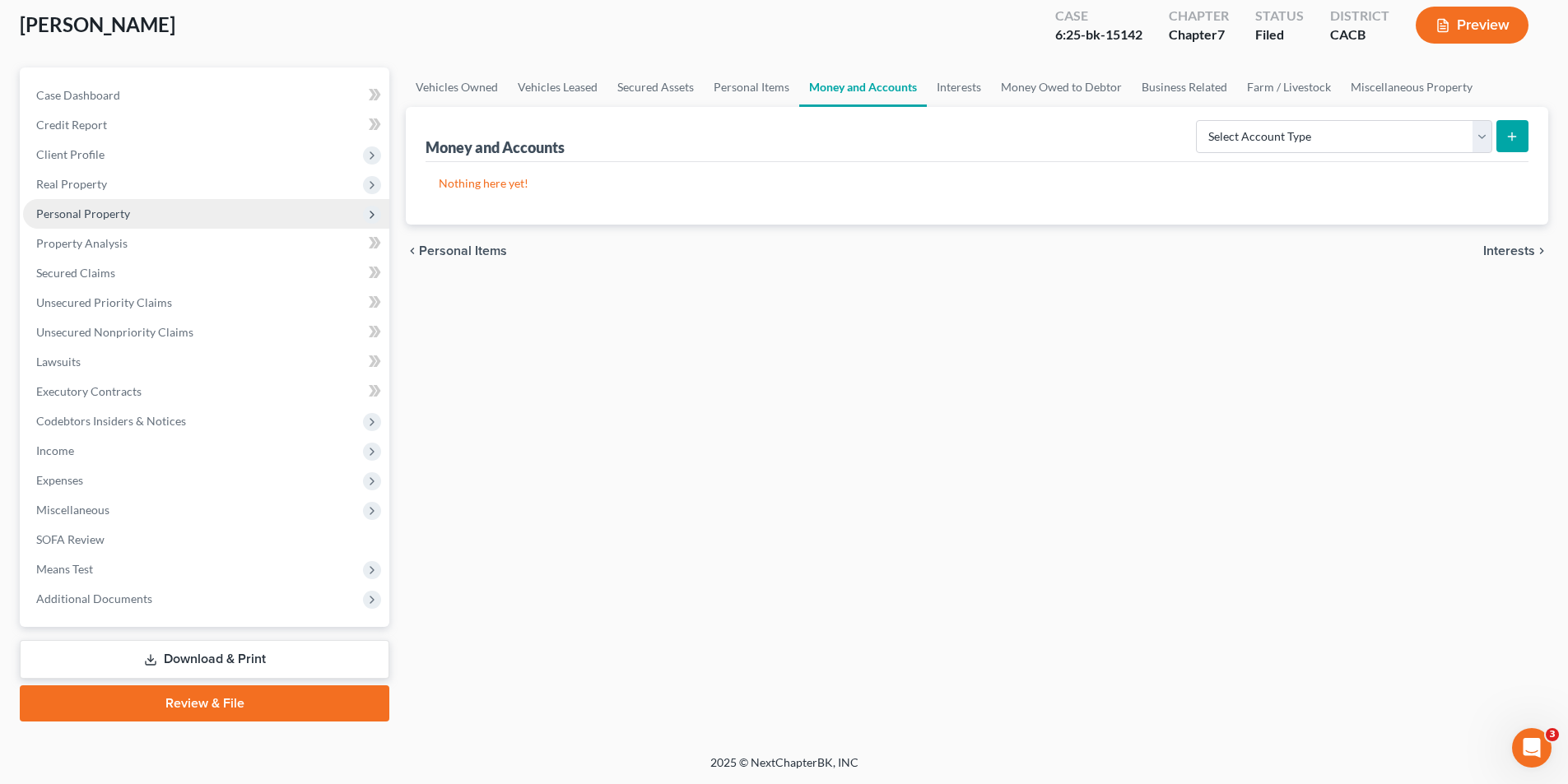
scroll to position [91, 0]
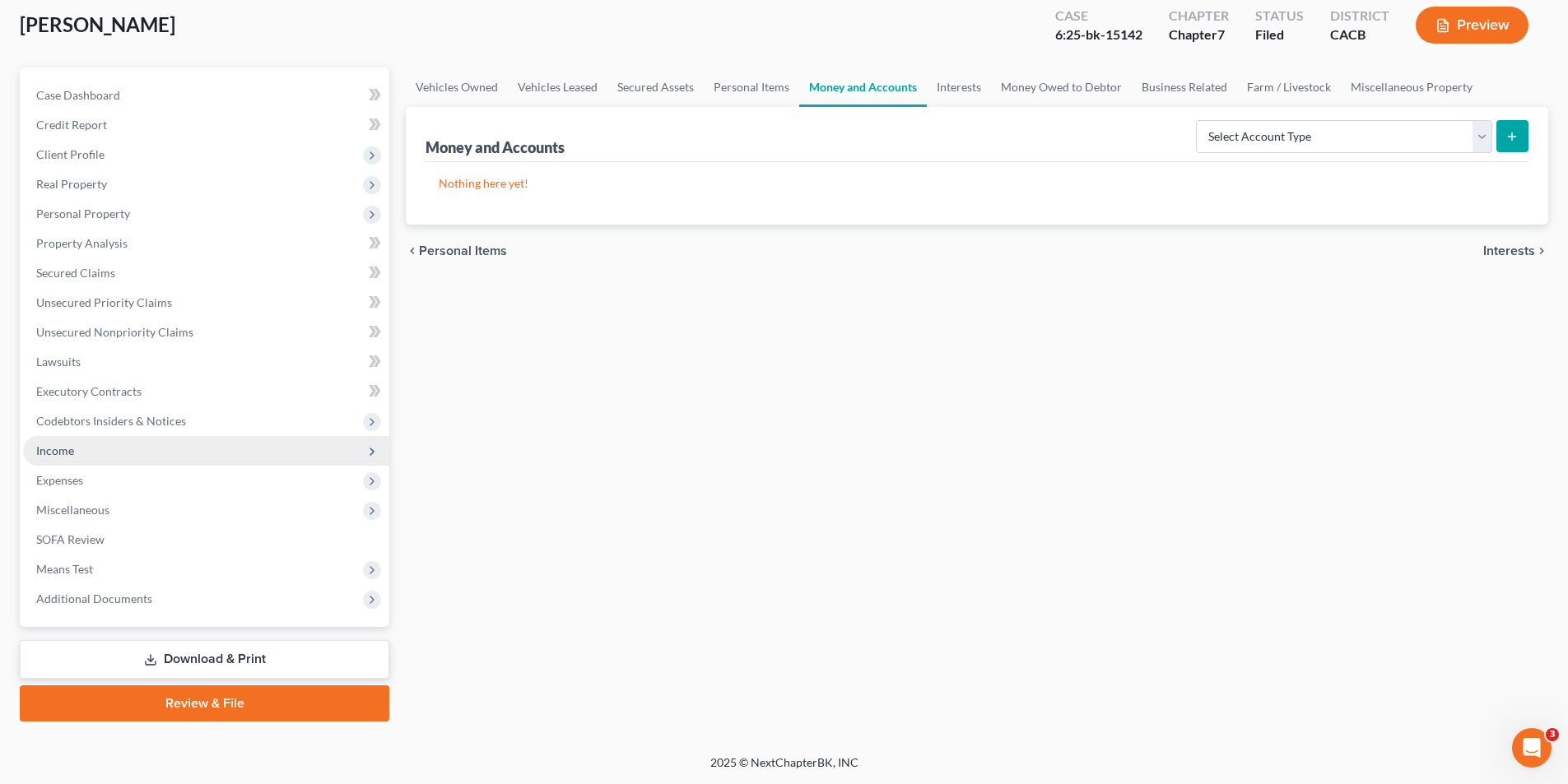
click at [70, 445] on span "Income" at bounding box center [55, 450] width 38 height 14
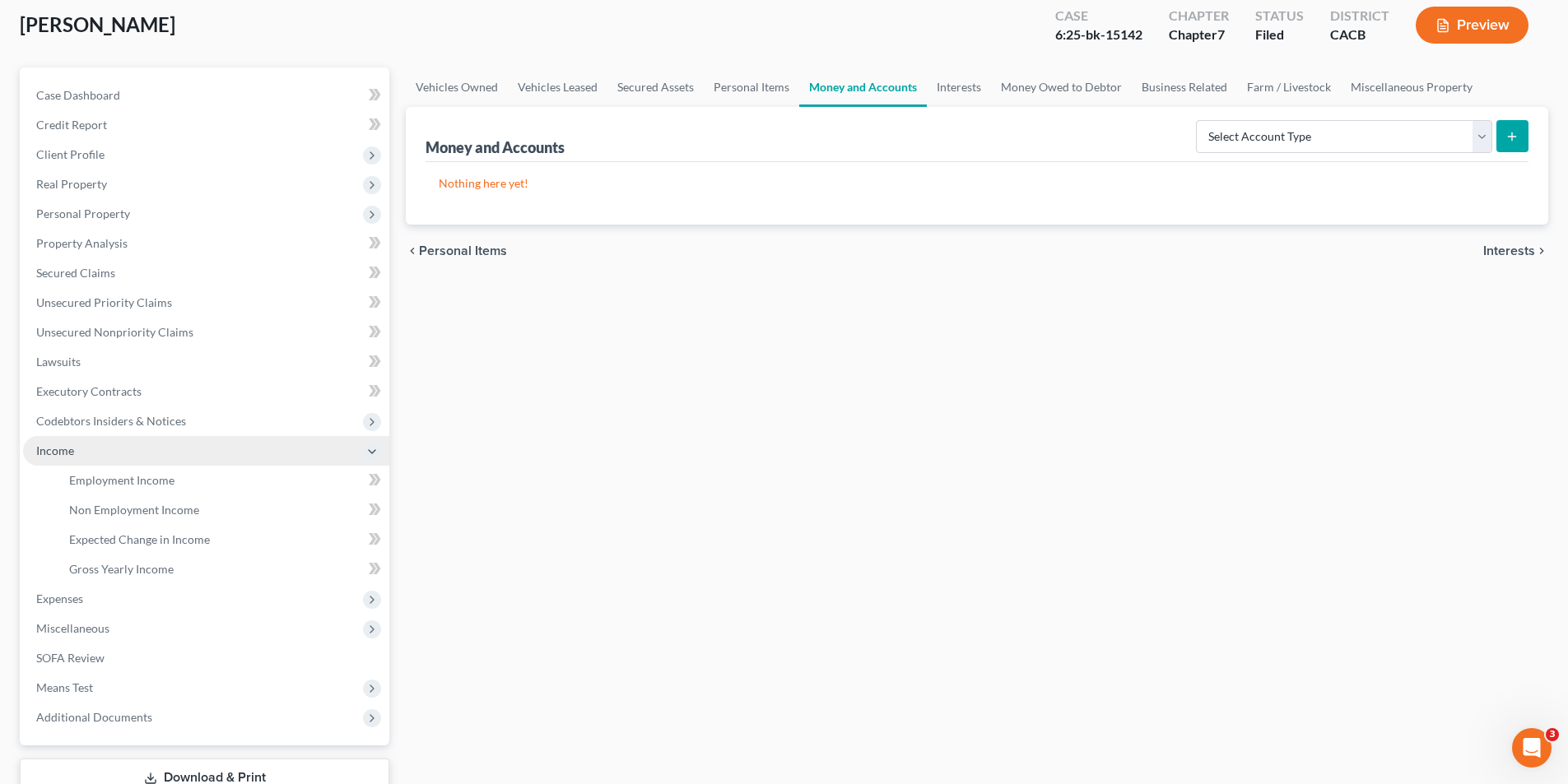
scroll to position [137, 0]
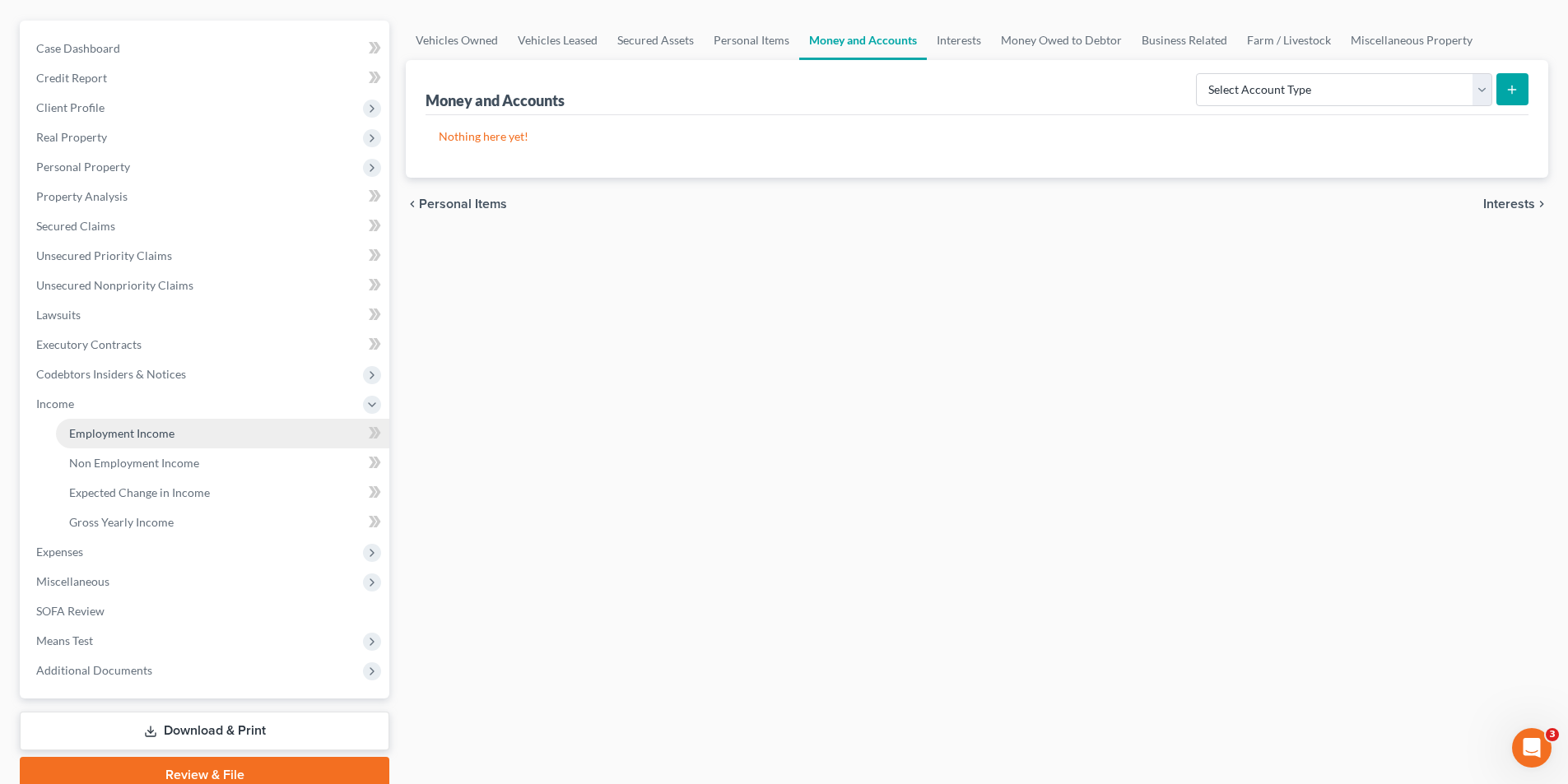
click at [100, 431] on span "Employment Income" at bounding box center [121, 433] width 105 height 14
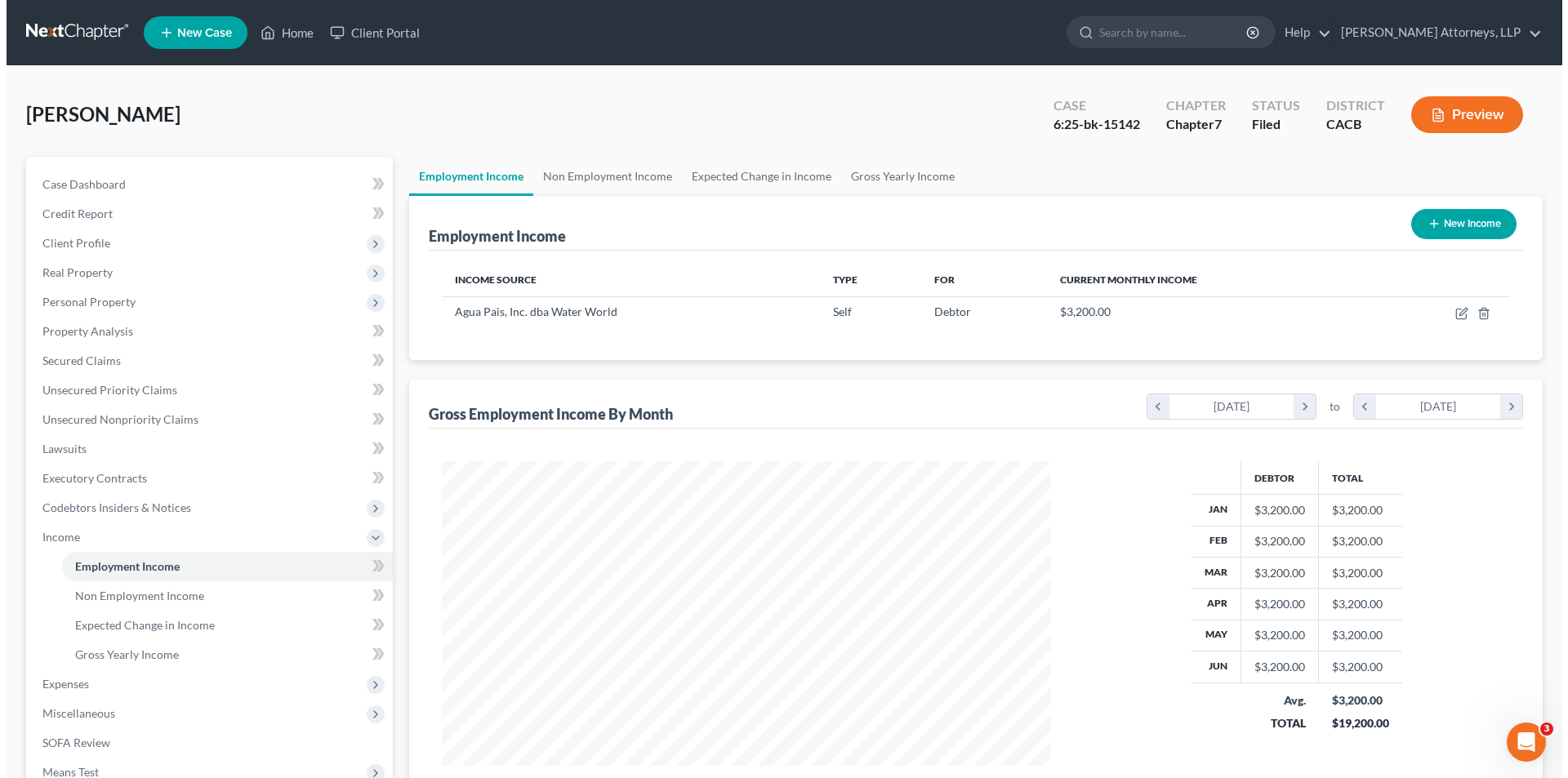
scroll to position [304, 642]
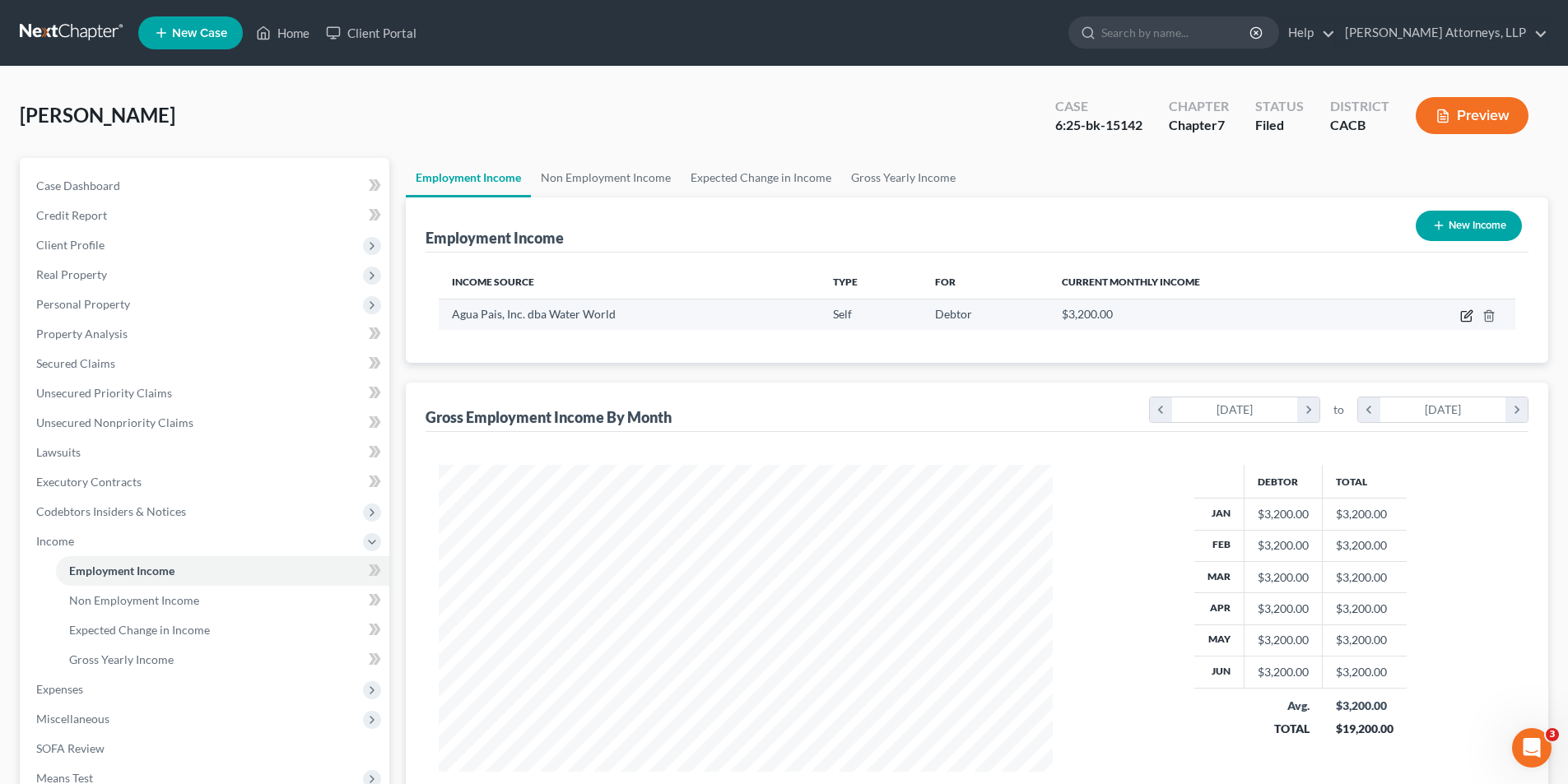
click at [1466, 320] on icon "button" at bounding box center [1467, 316] width 13 height 13
select select "1"
select select "4"
select select "0"
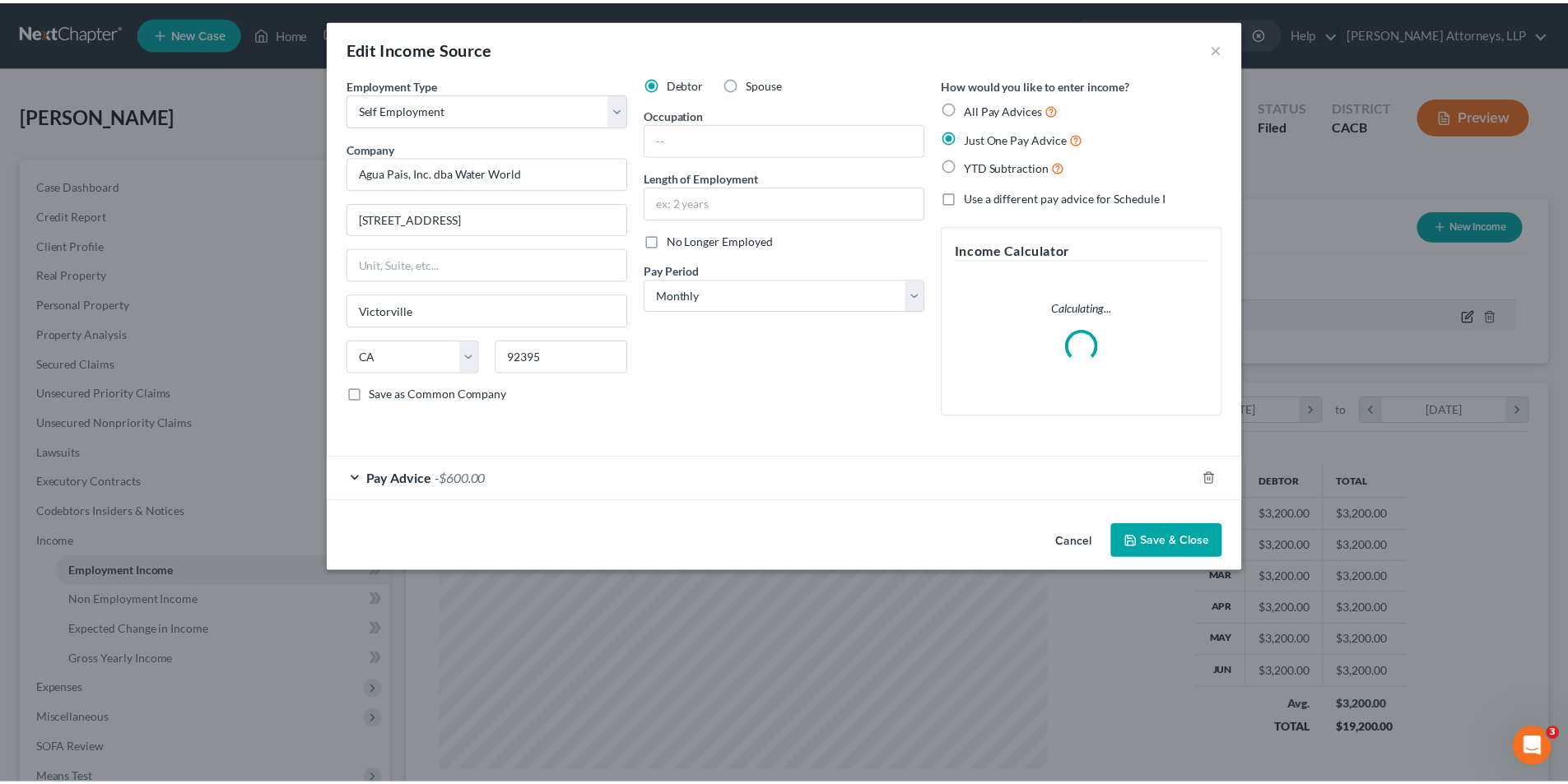
scroll to position [309, 653]
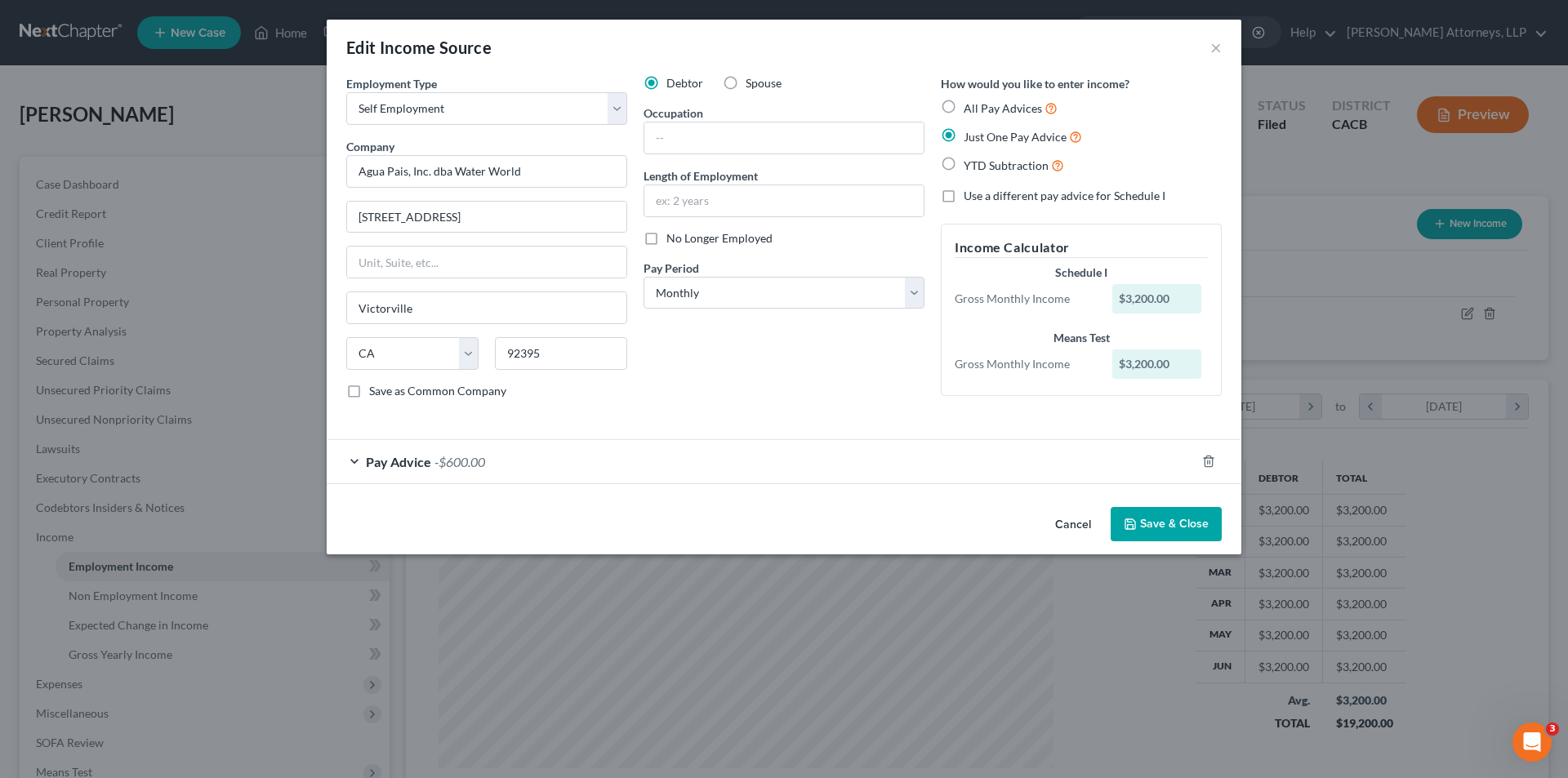
click at [622, 481] on div "Pay Advice -$600.00" at bounding box center [761, 461] width 869 height 44
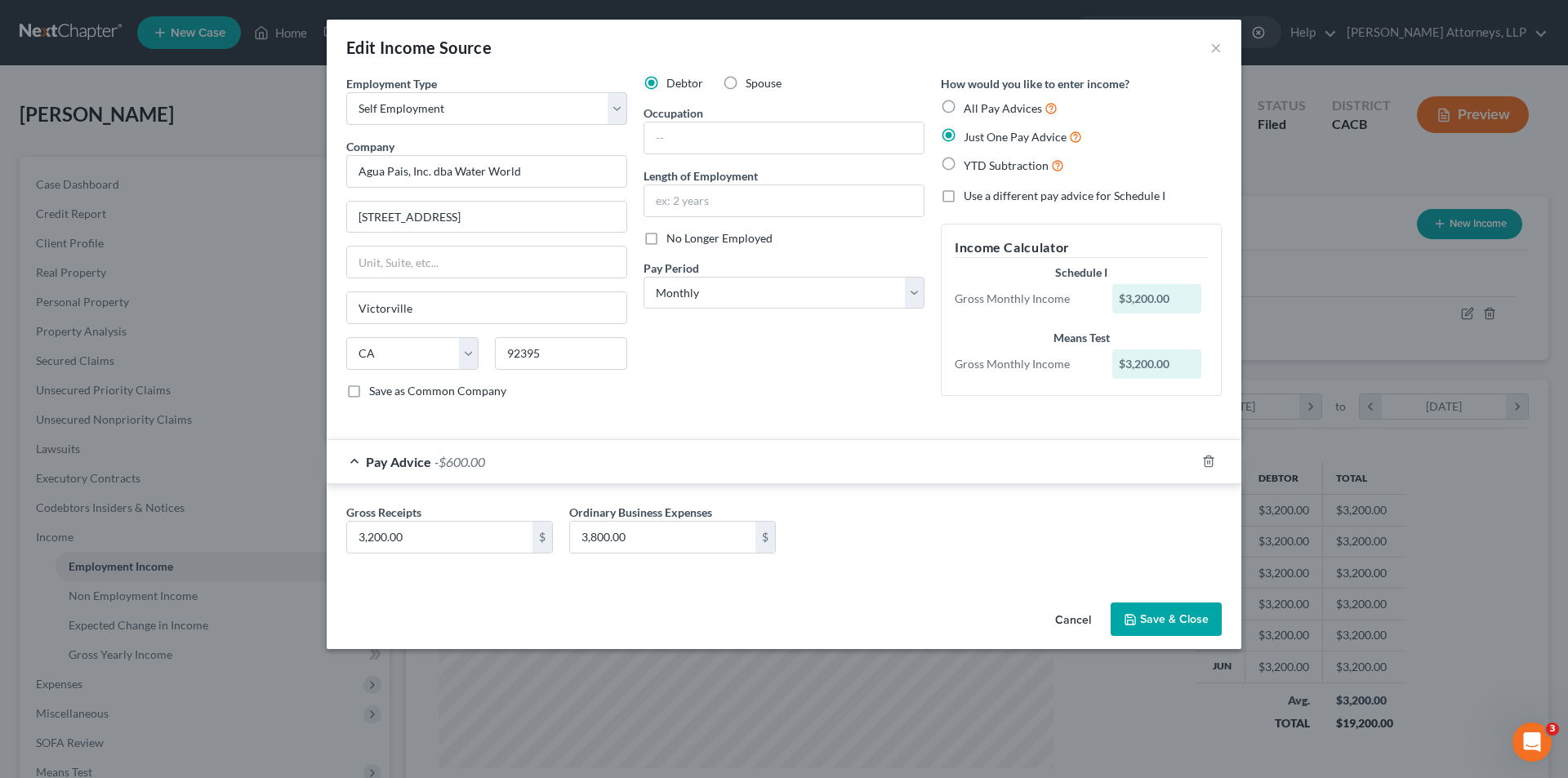
click at [677, 468] on div "Pay Advice -$600.00" at bounding box center [761, 461] width 869 height 44
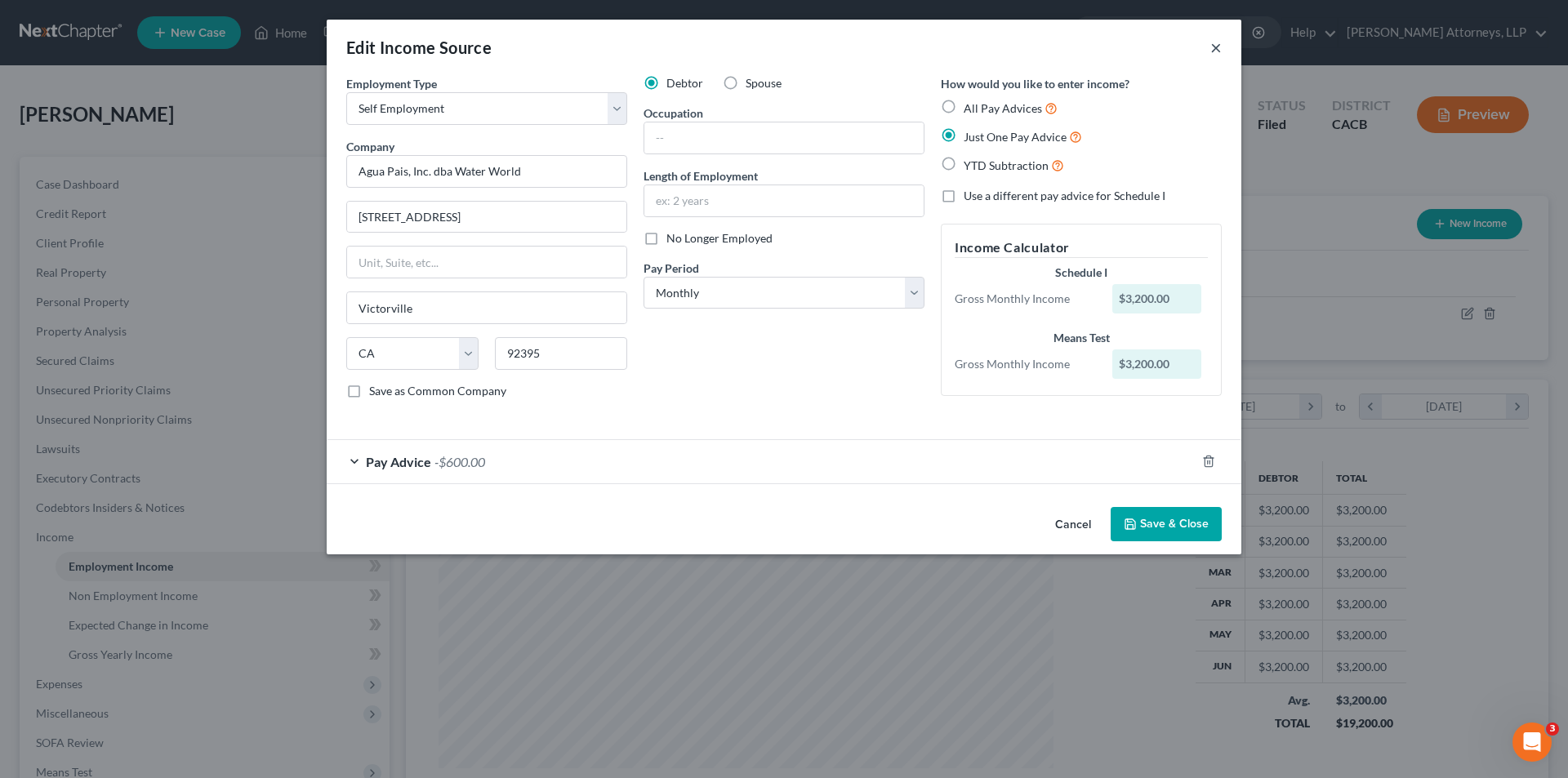
click at [1212, 46] on button "×" at bounding box center [1215, 47] width 12 height 20
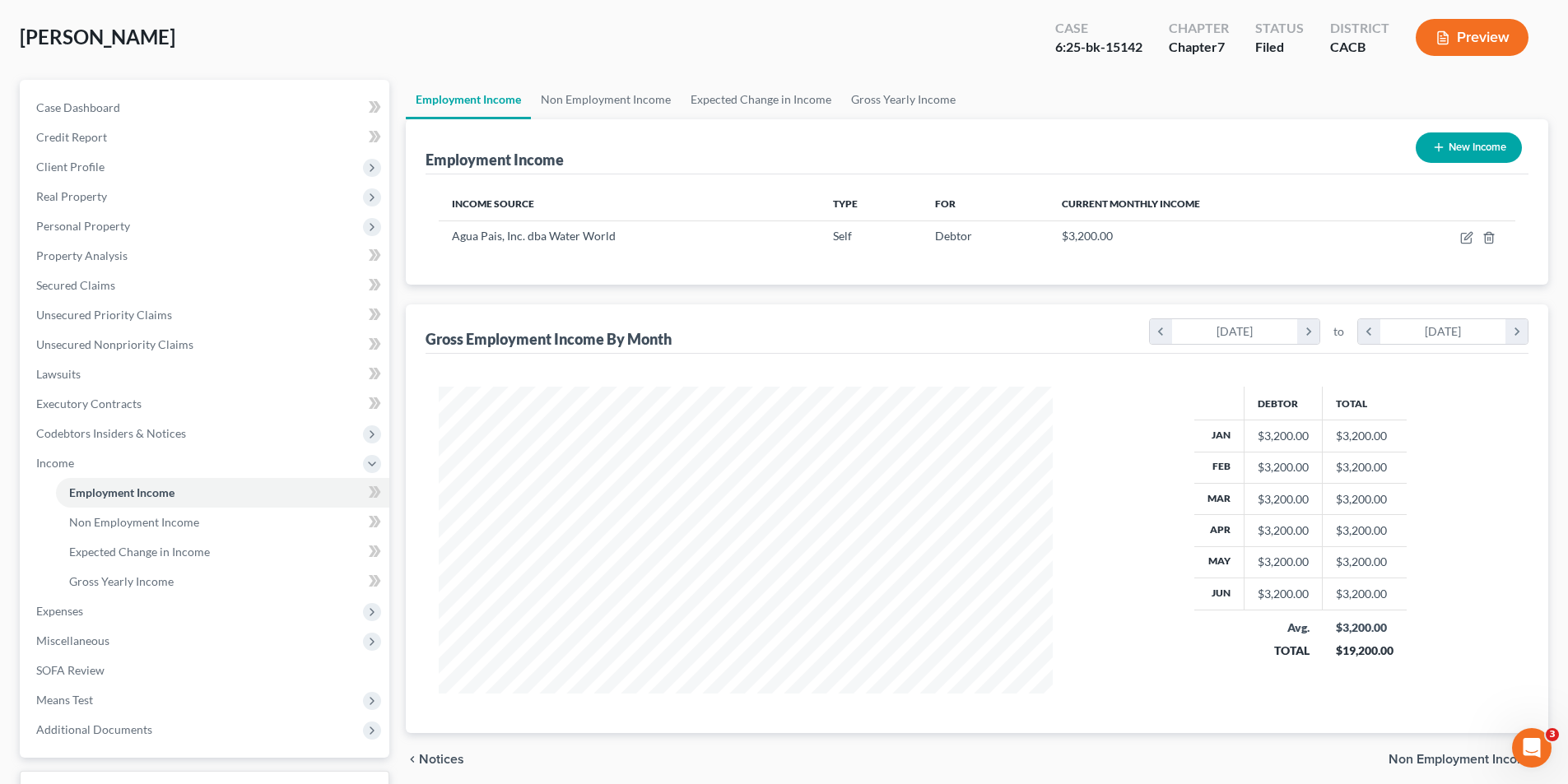
scroll to position [72, 0]
